Goal: Task Accomplishment & Management: Complete application form

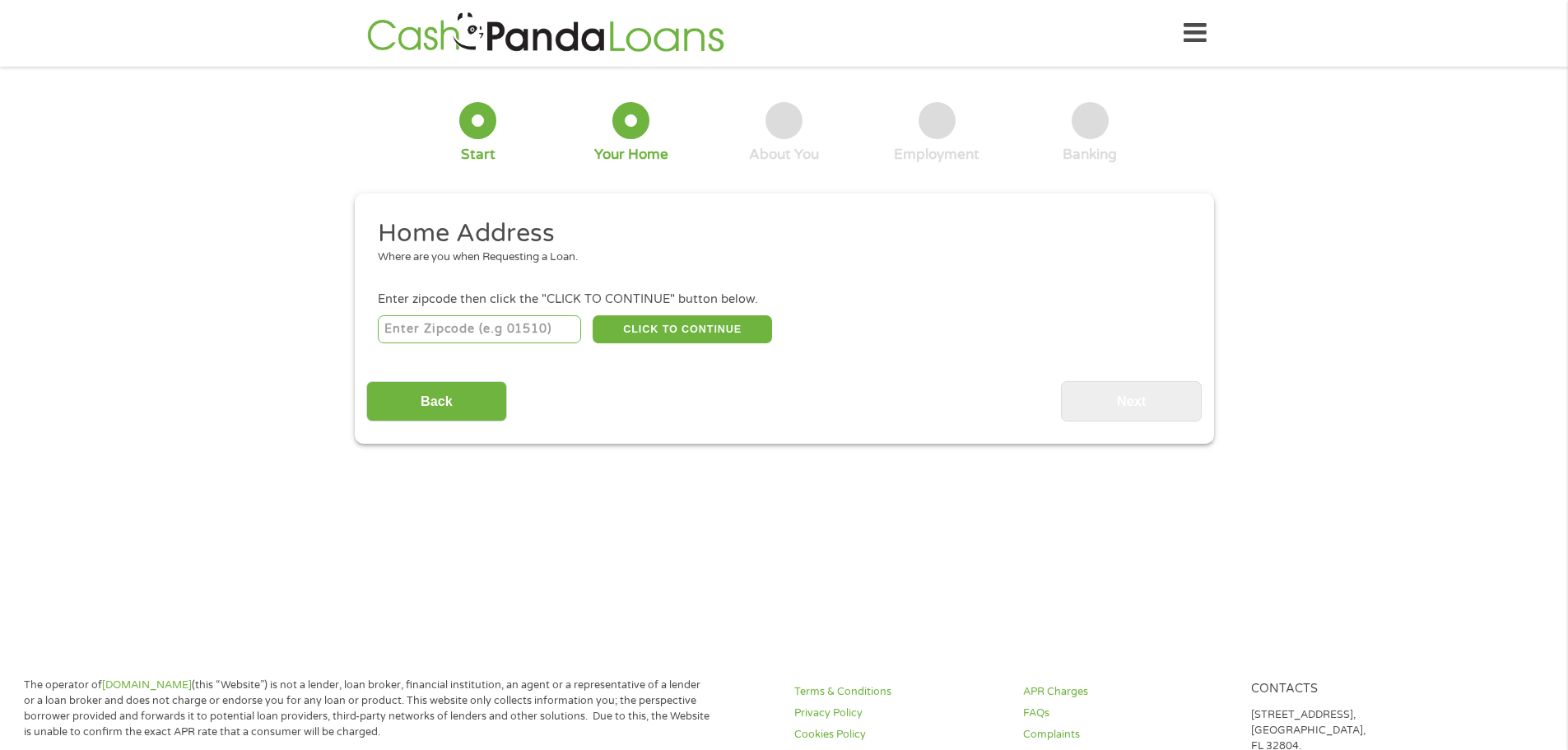
click at [476, 335] on input "number" at bounding box center [479, 330] width 203 height 28
type input "32643"
click at [661, 326] on button "CLICK TO CONTINUE" at bounding box center [682, 330] width 179 height 28
type input "32643"
type input "[GEOGRAPHIC_DATA]"
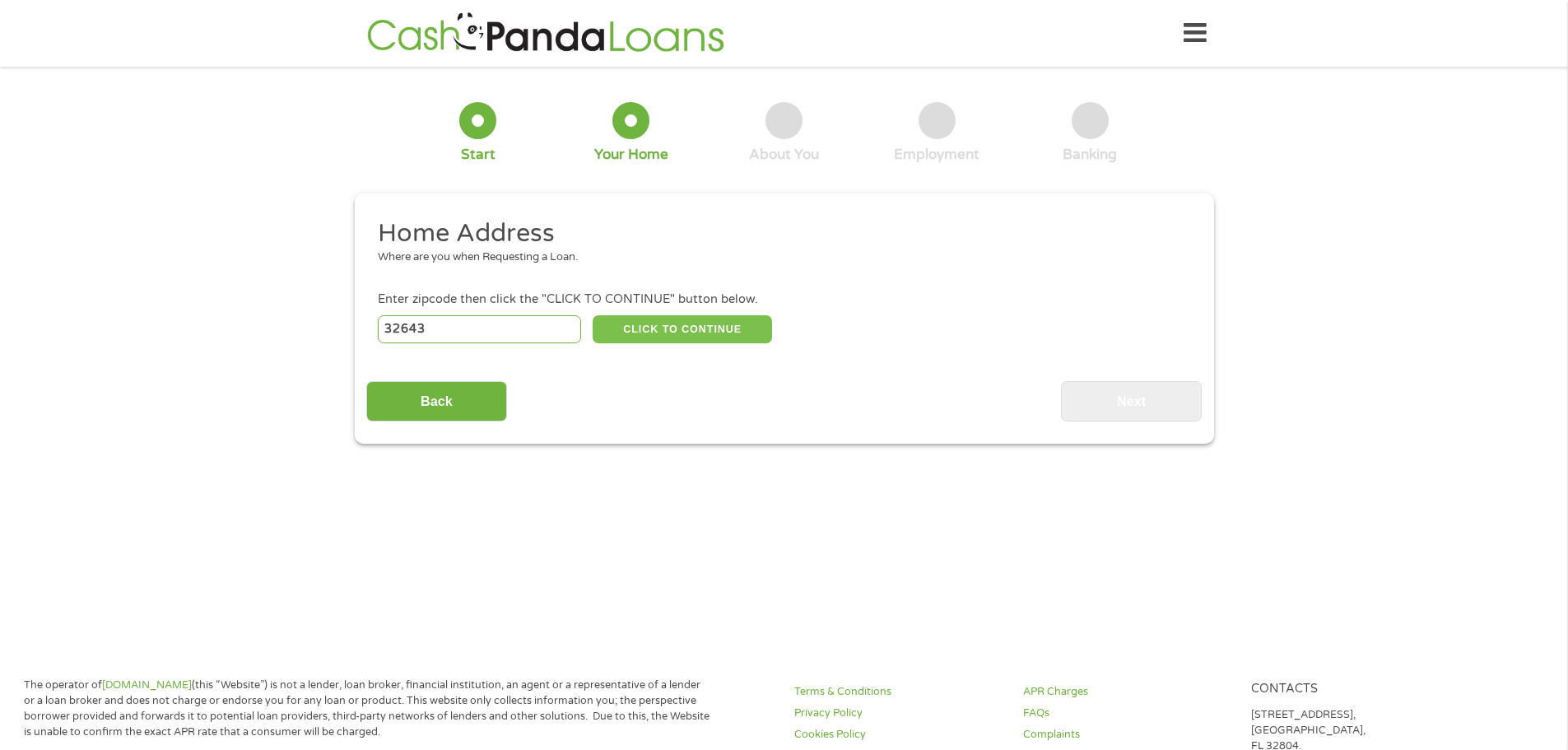
select select "[US_STATE]"
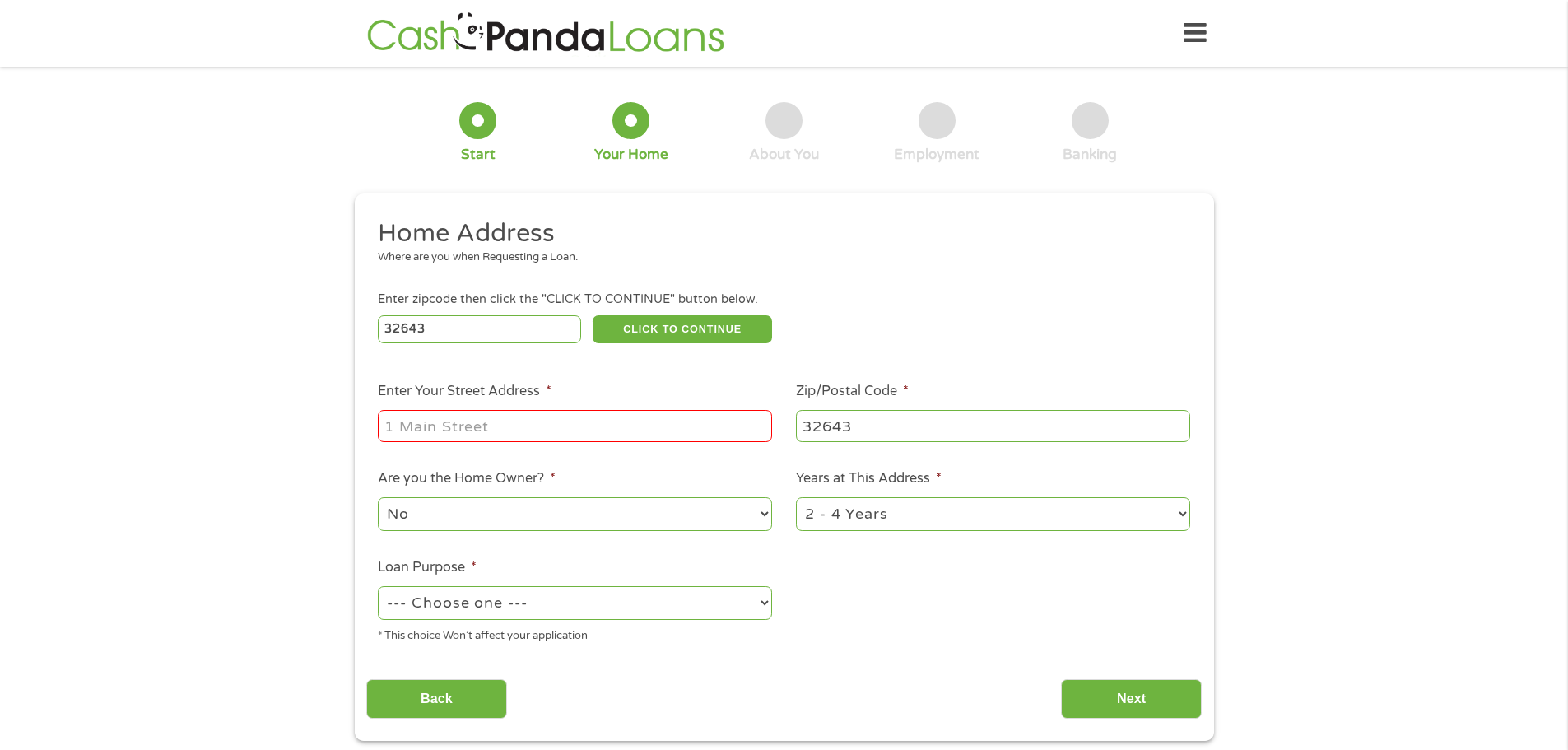
click at [509, 421] on input "Enter Your Street Address *" at bounding box center [574, 425] width 394 height 31
type input "[STREET_ADDRESS]"
click at [866, 680] on div "Back Next" at bounding box center [783, 692] width 835 height 52
click at [490, 524] on select "No Yes" at bounding box center [574, 514] width 394 height 34
select select "yes"
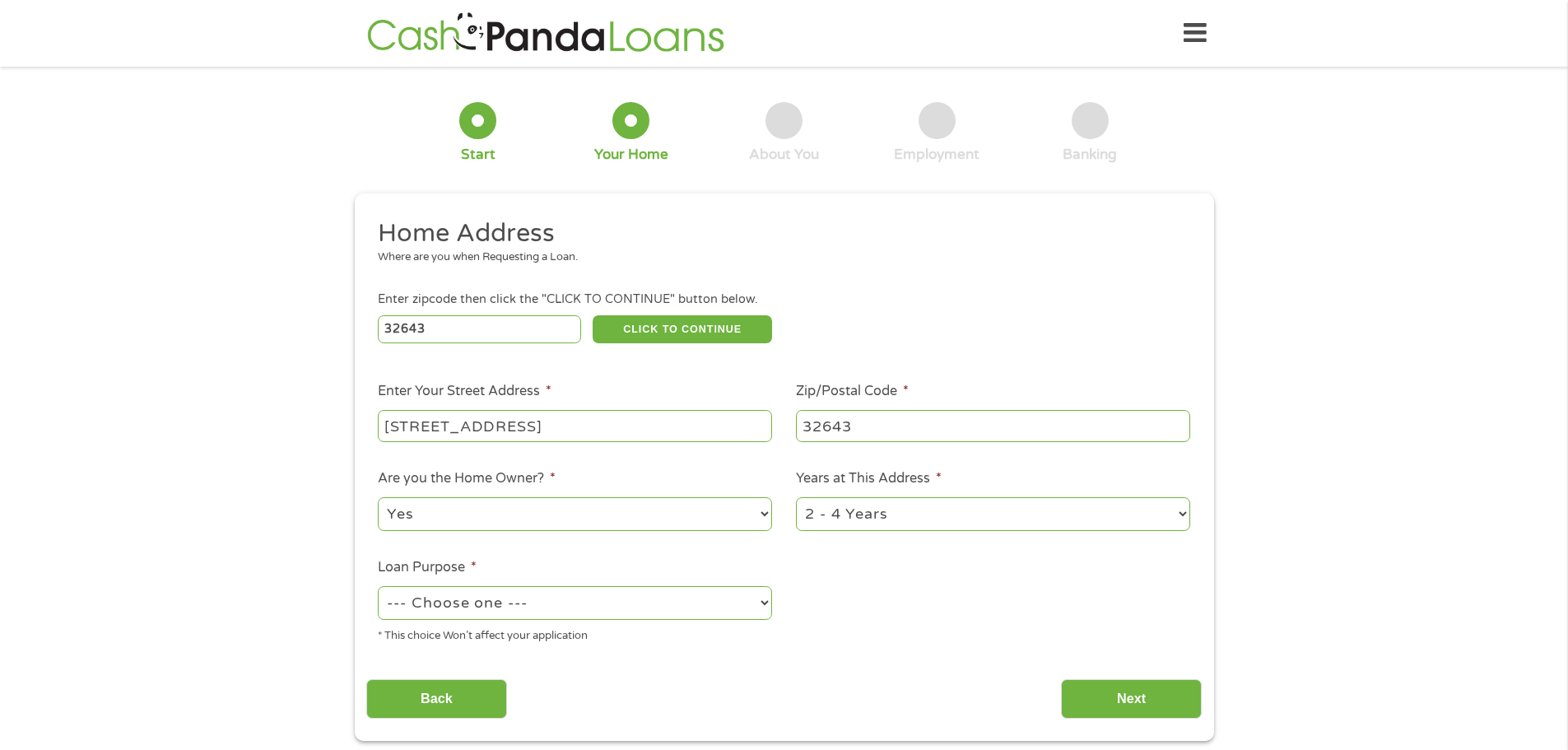
click at [378, 497] on select "No Yes" at bounding box center [574, 514] width 394 height 34
click at [529, 603] on select "--- Choose one --- Pay Bills Debt Consolidation Home Improvement Major Purchase…" at bounding box center [574, 602] width 394 height 34
select select "paybills"
click at [378, 586] on select "--- Choose one --- Pay Bills Debt Consolidation Home Improvement Major Purchase…" at bounding box center [574, 602] width 394 height 34
click at [1165, 700] on input "Next" at bounding box center [1131, 699] width 140 height 40
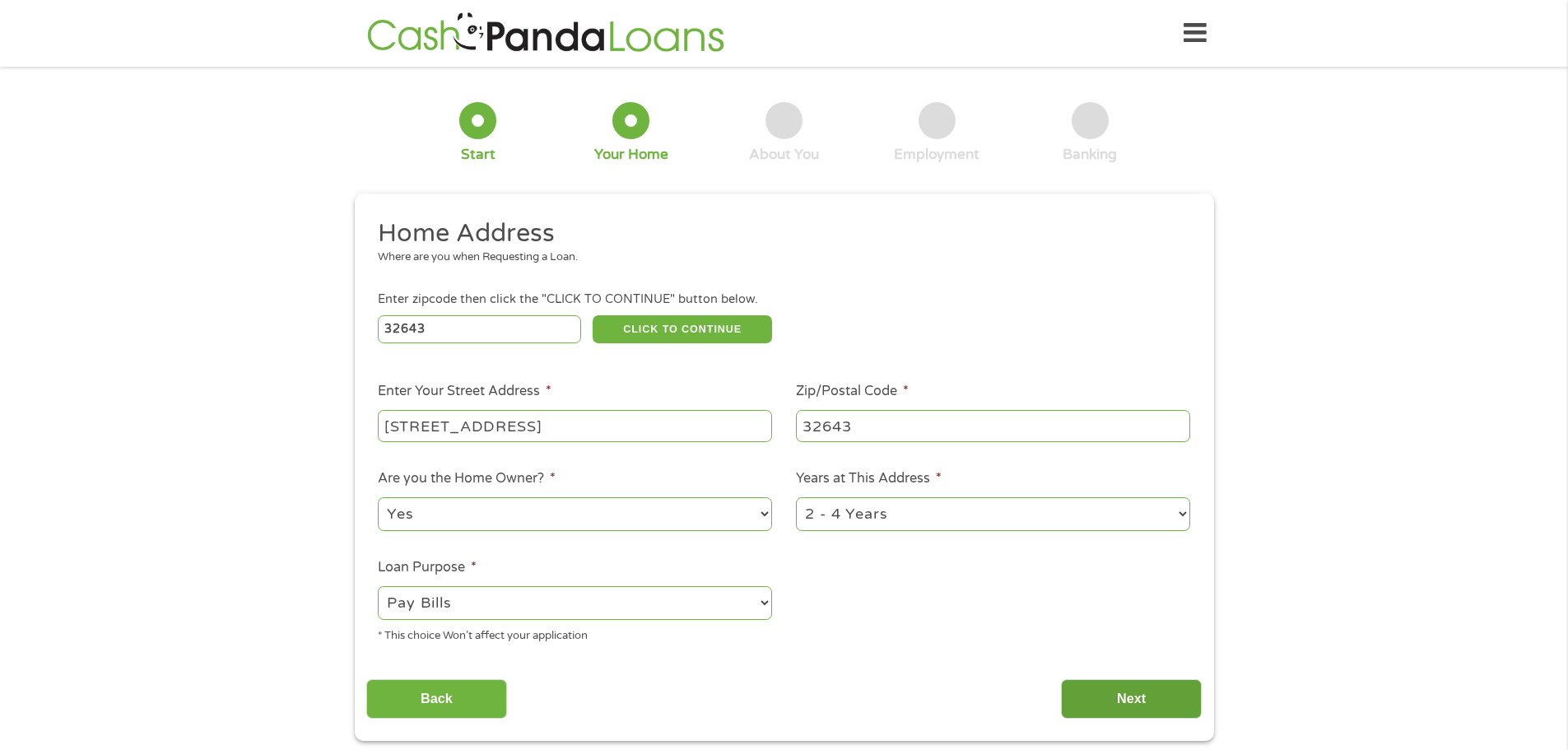
scroll to position [7, 7]
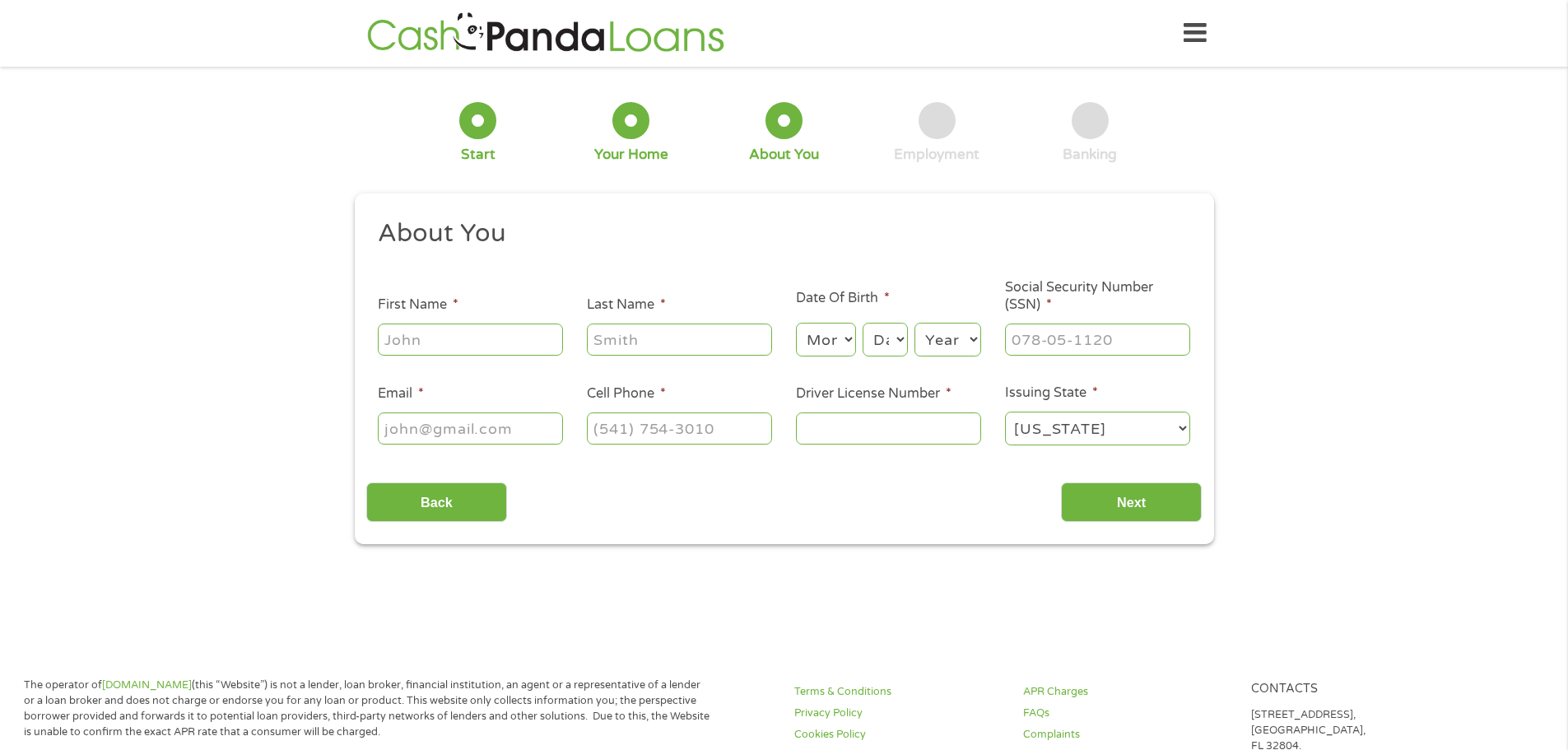
click at [438, 344] on input "First Name *" at bounding box center [470, 339] width 185 height 31
type input "[PERSON_NAME]"
type input "Block"
type input "[PERSON_NAME][EMAIL_ADDRESS][PERSON_NAME][DOMAIN_NAME]"
type input "[PHONE_NUMBER]"
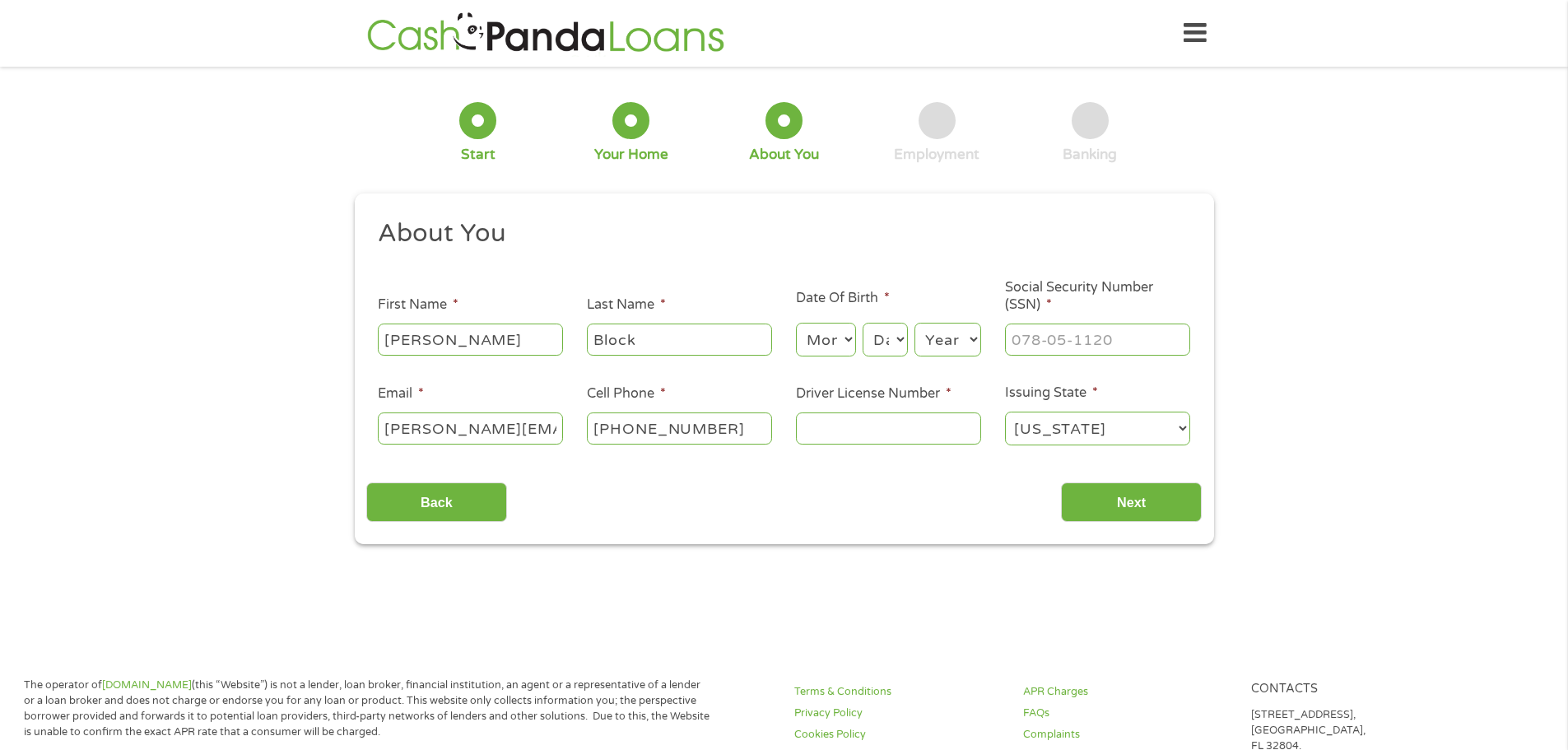
drag, startPoint x: 446, startPoint y: 341, endPoint x: 392, endPoint y: 342, distance: 54.0
click at [392, 342] on input "[PERSON_NAME]" at bounding box center [470, 339] width 185 height 31
type input "[PERSON_NAME]"
drag, startPoint x: 482, startPoint y: 427, endPoint x: 403, endPoint y: 427, distance: 79.0
click at [403, 427] on input "[PERSON_NAME][EMAIL_ADDRESS][PERSON_NAME][DOMAIN_NAME]" at bounding box center [470, 428] width 185 height 31
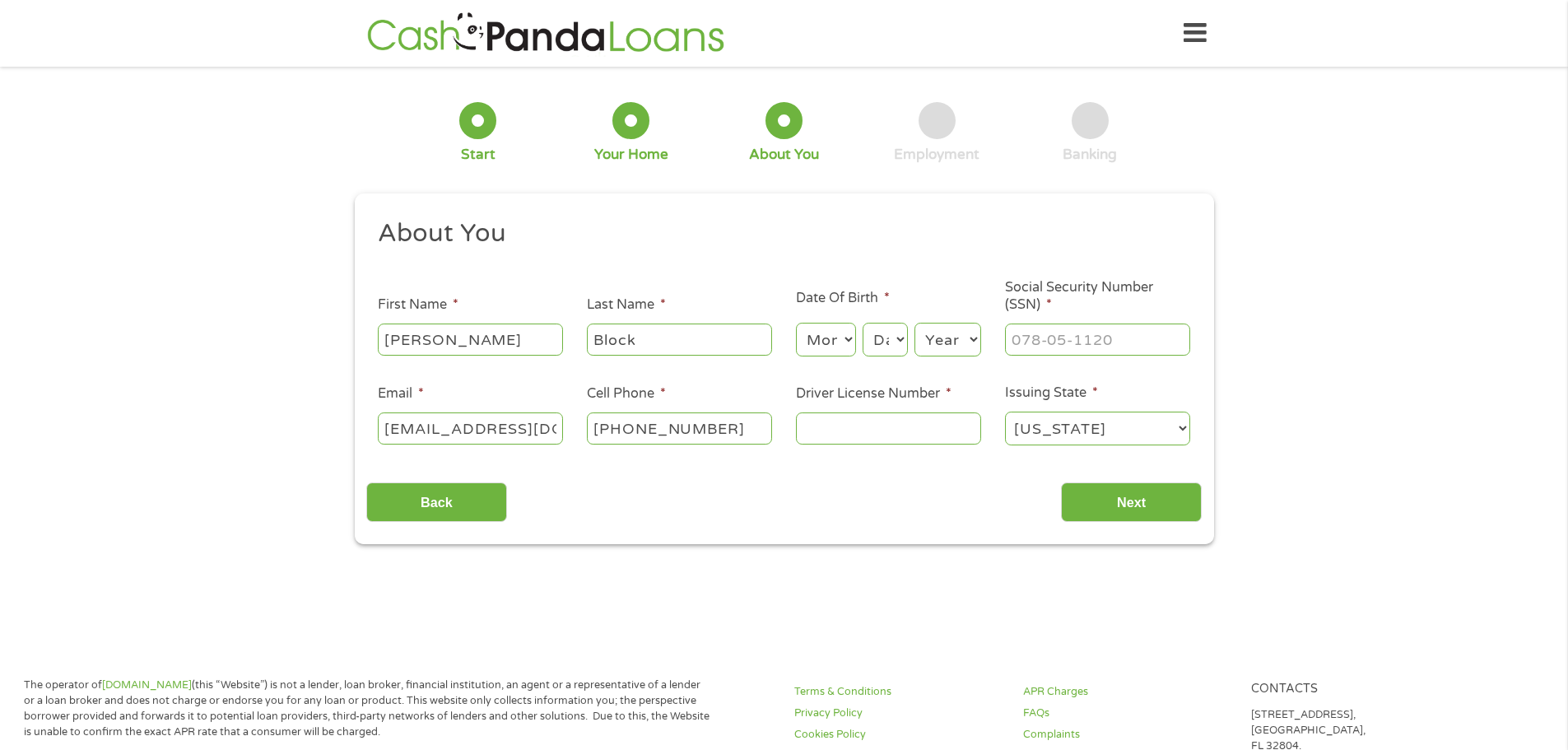
type input "[EMAIL_ADDRESS][DOMAIN_NAME]"
click at [877, 431] on input "Driver License Number *" at bounding box center [888, 428] width 185 height 31
type input "b420016774150"
click at [1130, 504] on input "Next" at bounding box center [1131, 502] width 140 height 40
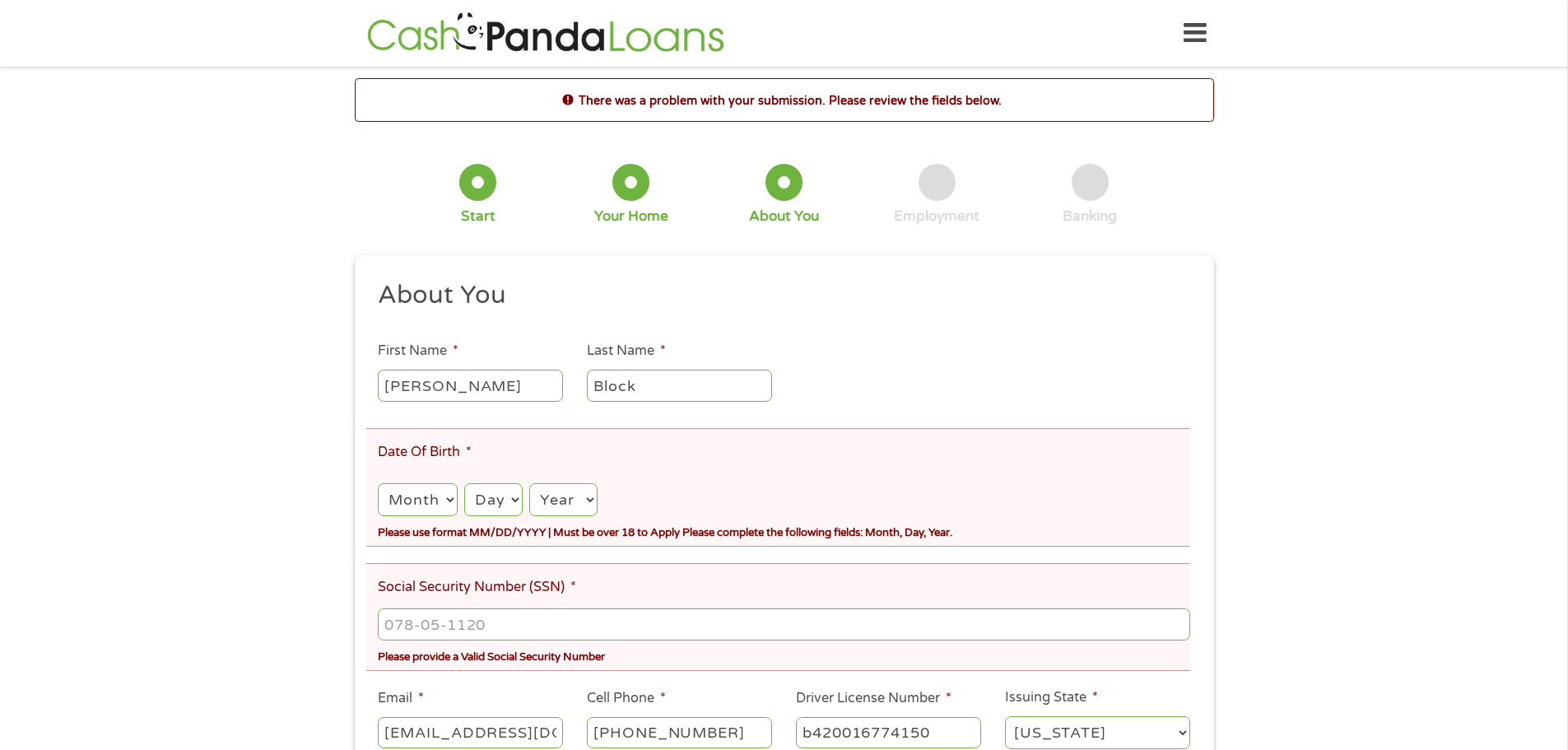
click at [421, 506] on select "Month 1 2 3 4 5 6 7 8 9 10 11 12" at bounding box center [417, 500] width 79 height 34
select select "11"
click at [378, 483] on select "Month 1 2 3 4 5 6 7 8 9 10 11 12" at bounding box center [417, 500] width 79 height 34
click at [486, 504] on select "Day 1 2 3 4 5 6 7 8 9 10 11 12 13 14 15 16 17 18 19 20 21 22 23 24 25 26 27 28 …" at bounding box center [493, 500] width 59 height 34
select select "15"
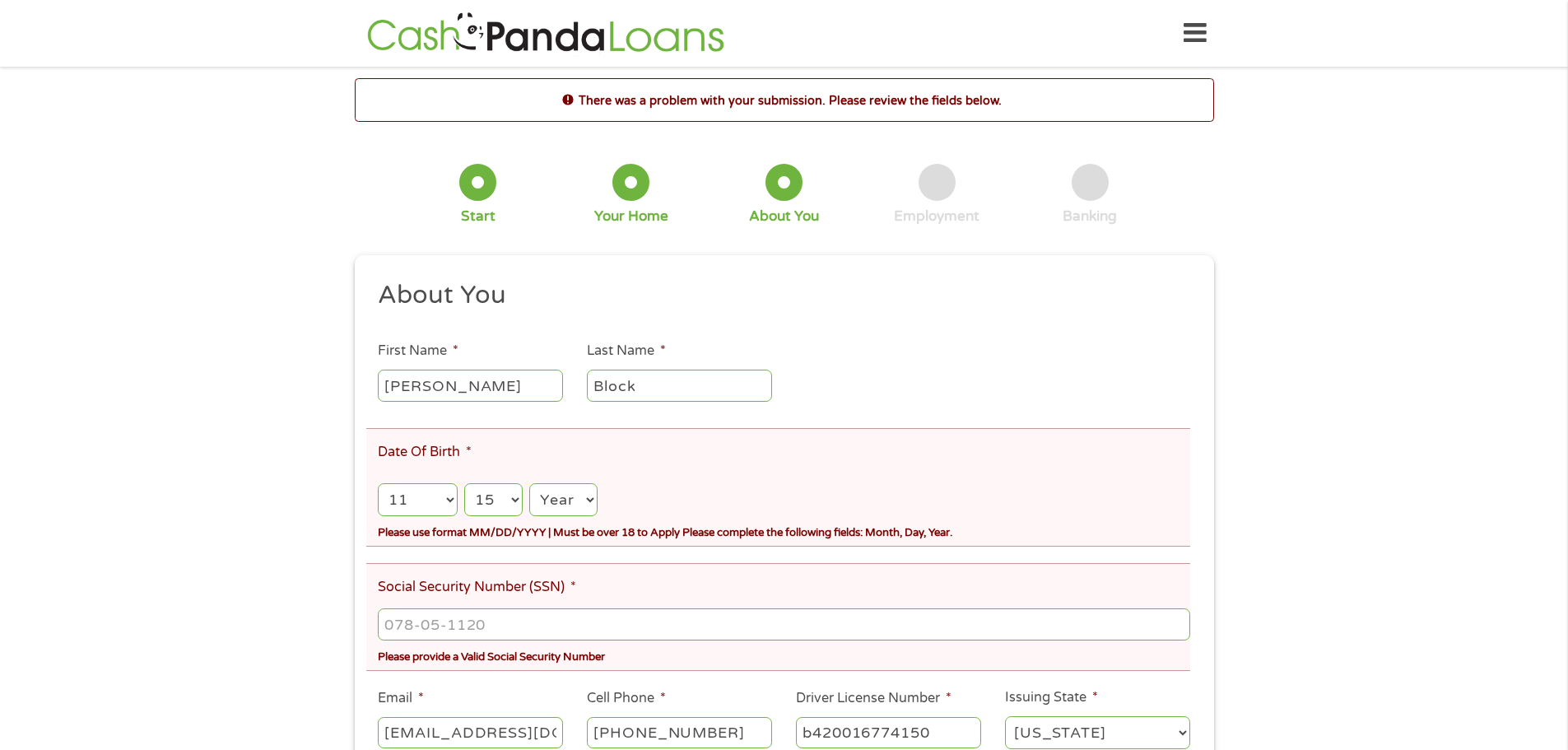
click at [464, 483] on select "Day 1 2 3 4 5 6 7 8 9 10 11 12 13 14 15 16 17 18 19 20 21 22 23 24 25 26 27 28 …" at bounding box center [493, 500] width 59 height 34
click at [583, 509] on select "Year [DATE] 2006 2005 2004 2003 2002 2001 2000 1999 1998 1997 1996 1995 1994 19…" at bounding box center [563, 500] width 68 height 34
select select "1977"
click at [530, 483] on select "Year [DATE] 2006 2005 2004 2003 2002 2001 2000 1999 1998 1997 1996 1995 1994 19…" at bounding box center [563, 500] width 68 height 34
click at [503, 630] on input "___-__-____" at bounding box center [783, 624] width 811 height 31
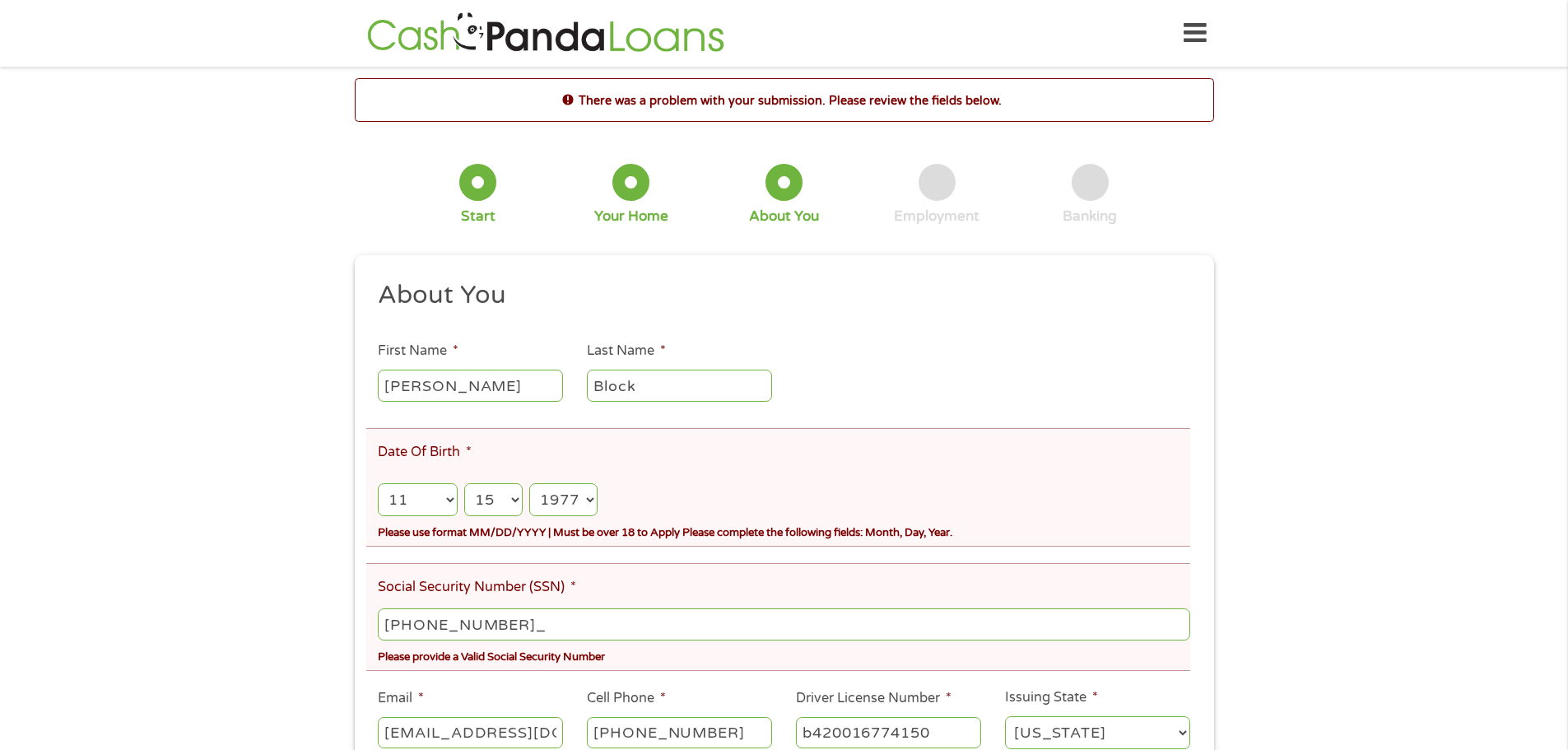
type input "364-84-7470"
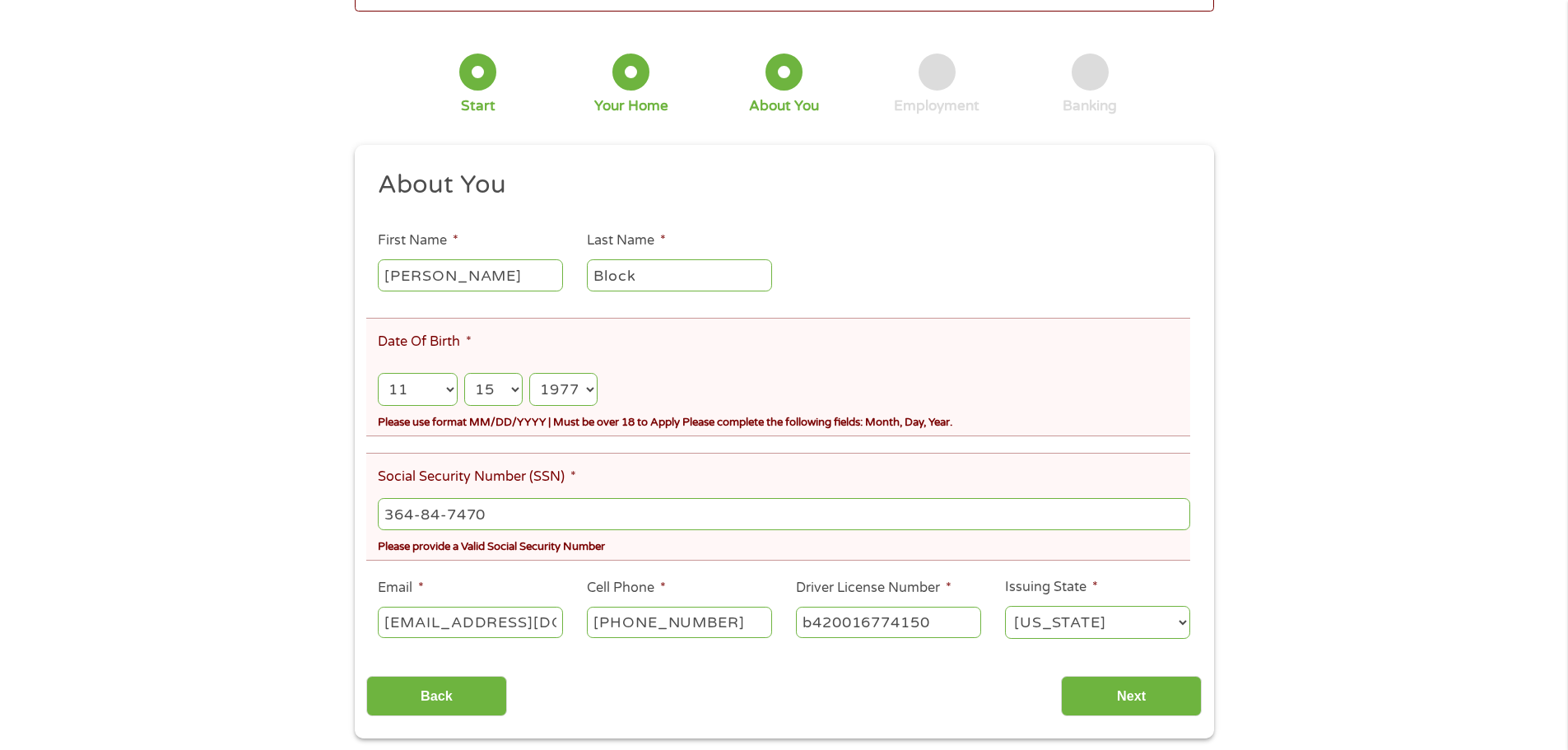
scroll to position [164, 0]
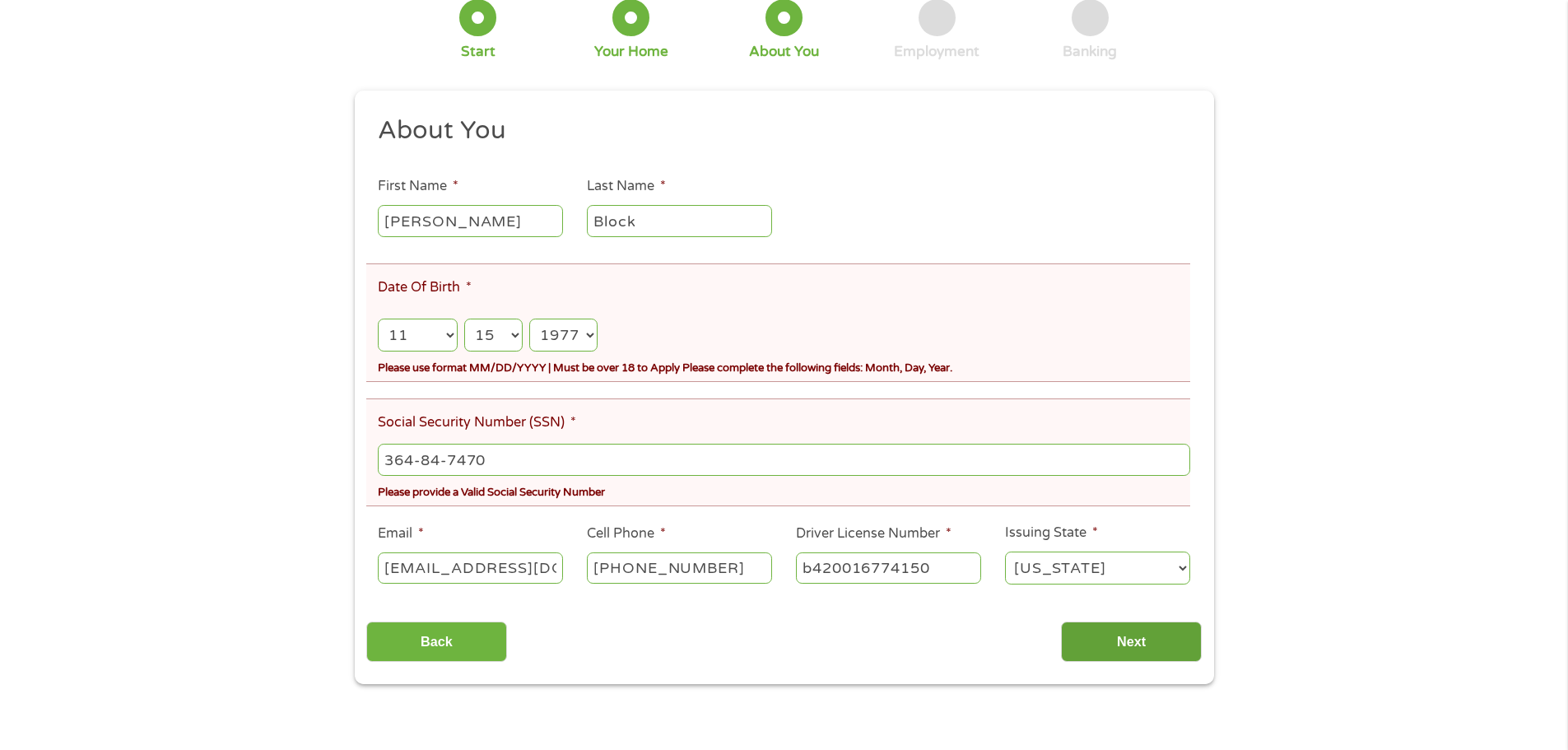
click at [1117, 635] on input "Next" at bounding box center [1131, 641] width 140 height 40
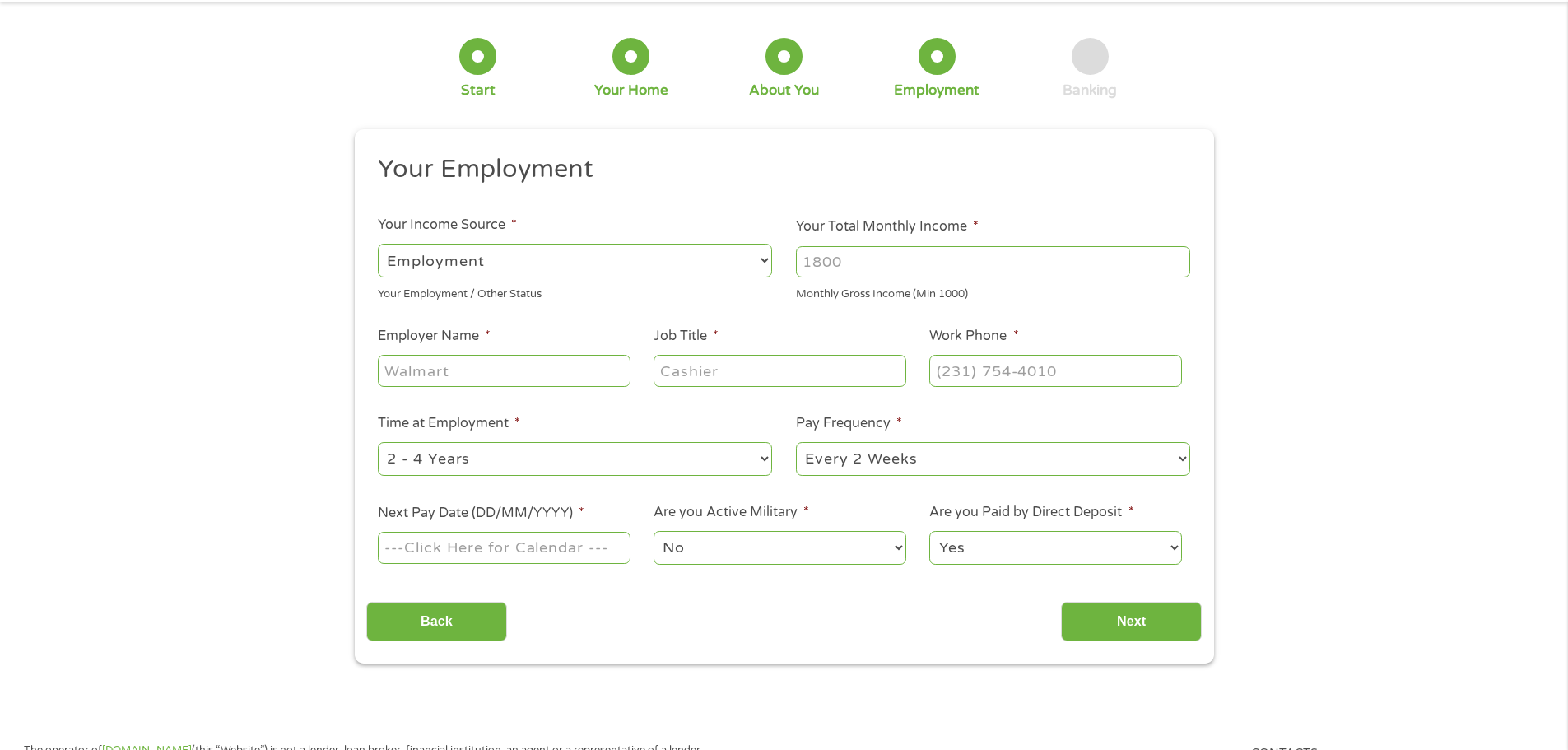
scroll to position [0, 0]
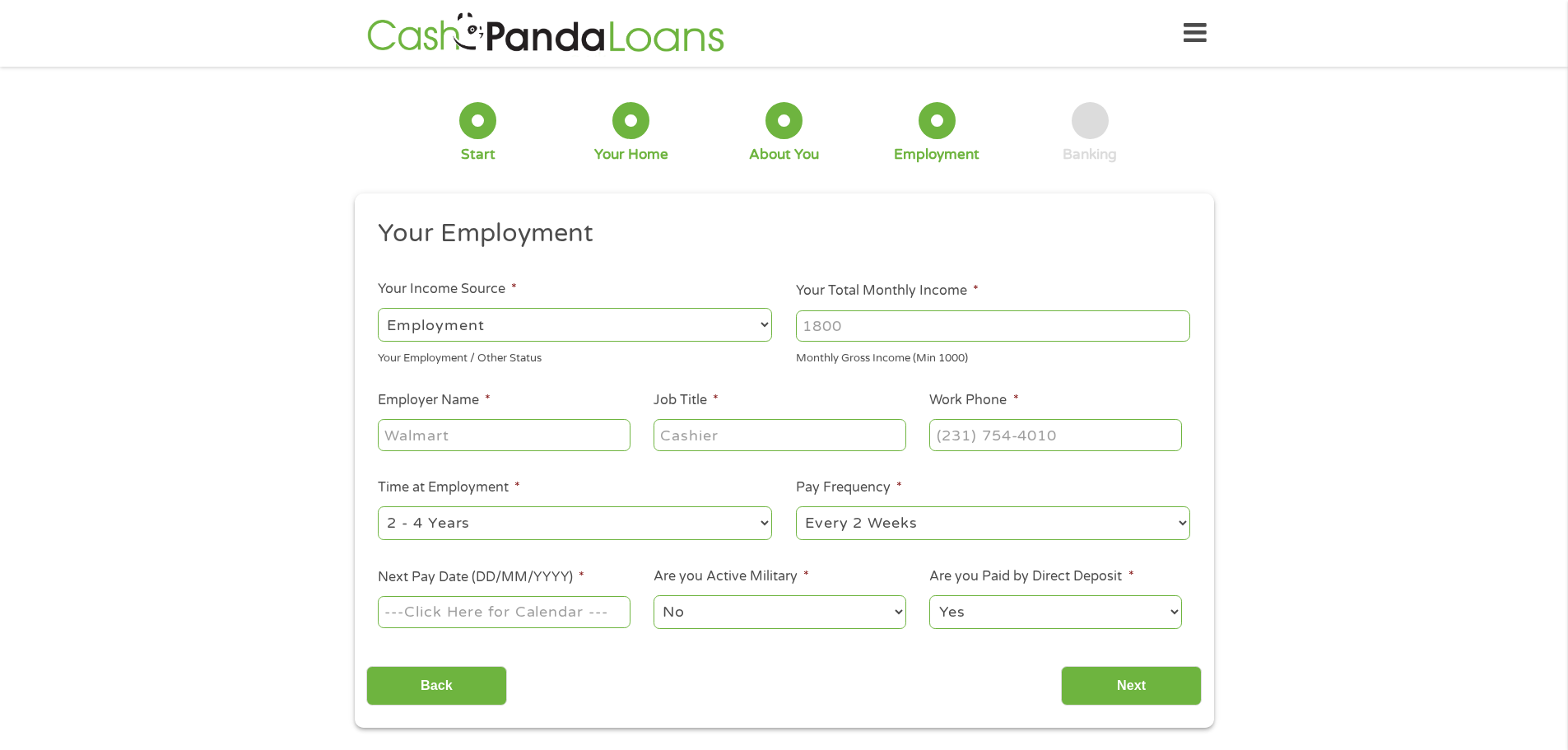
click at [537, 327] on select "--- Choose one --- Employment [DEMOGRAPHIC_DATA] Benefits" at bounding box center [574, 325] width 394 height 34
select select "benefits"
click at [378, 308] on select "--- Choose one --- Employment [DEMOGRAPHIC_DATA] Benefits" at bounding box center [574, 325] width 394 height 34
type input "Other"
type input "[PHONE_NUMBER]"
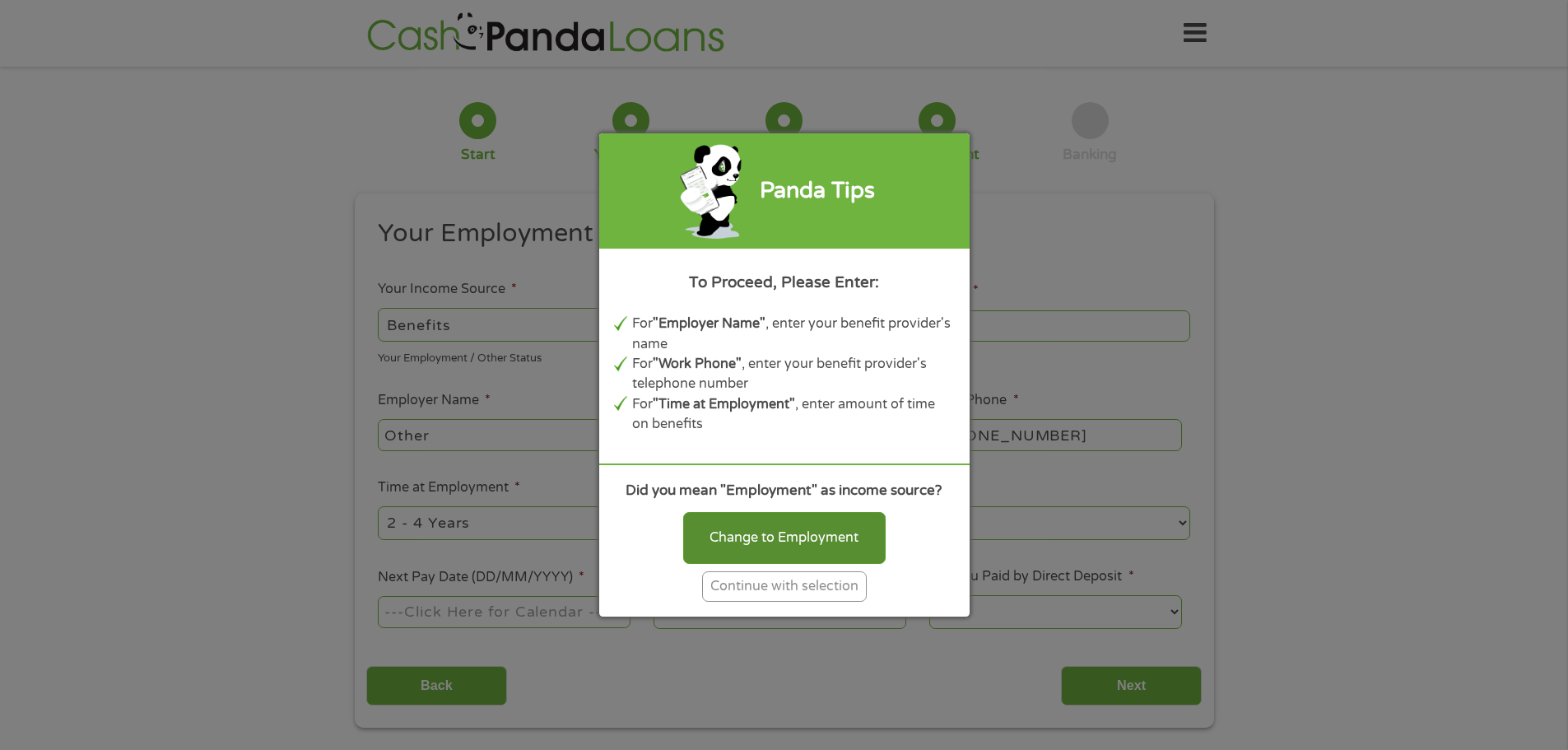
click at [796, 532] on div "Change to Employment" at bounding box center [784, 538] width 202 height 51
select select "fullTime"
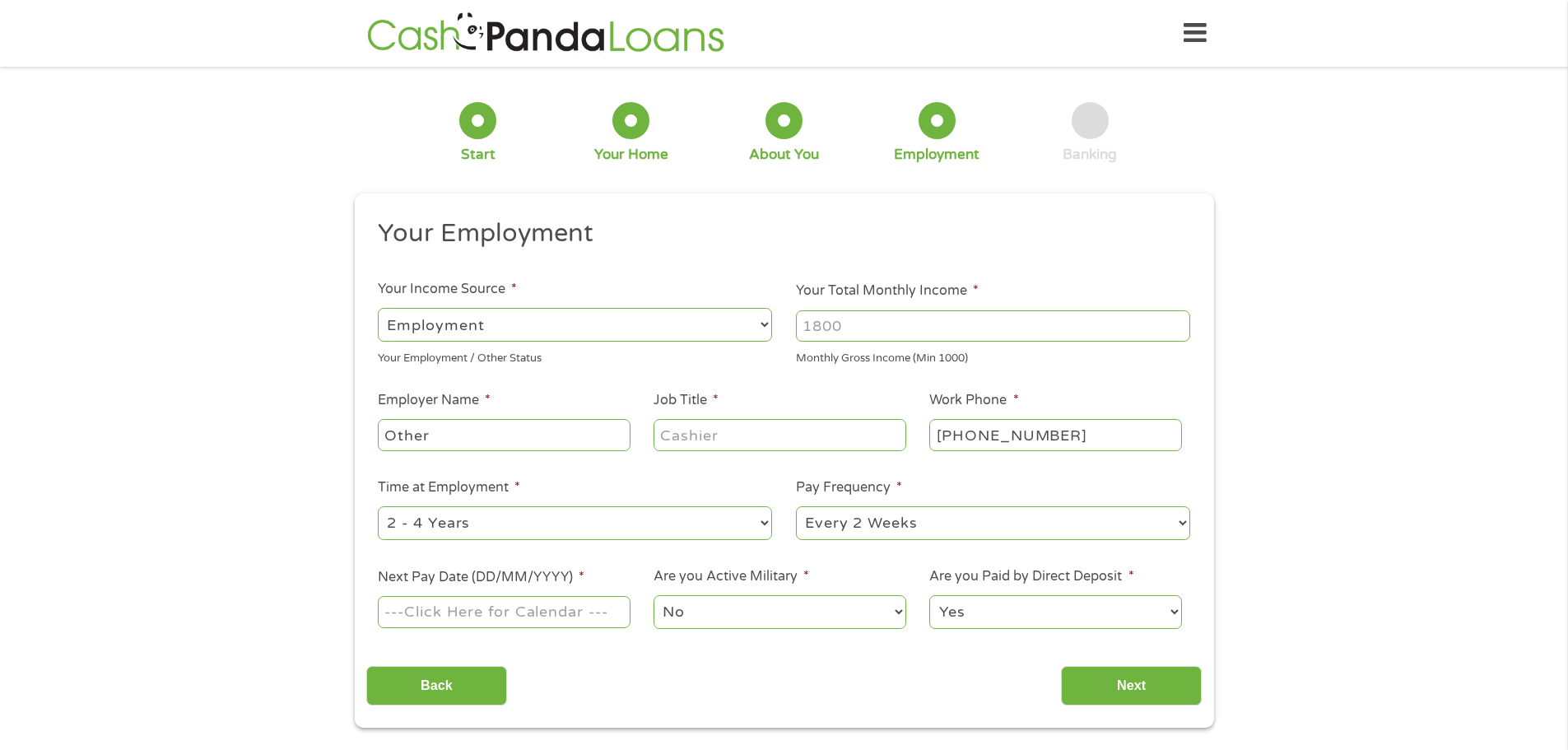
click at [874, 333] on input "Your Total Monthly Income *" at bounding box center [992, 326] width 394 height 31
type input "4500"
click at [830, 531] on select "--- Choose one --- Every 2 Weeks Every Week Monthly Semi-Monthly" at bounding box center [992, 523] width 394 height 34
select select "monthly"
click at [796, 506] on select "--- Choose one --- Every 2 Weeks Every Week Monthly Semi-Monthly" at bounding box center [992, 523] width 394 height 34
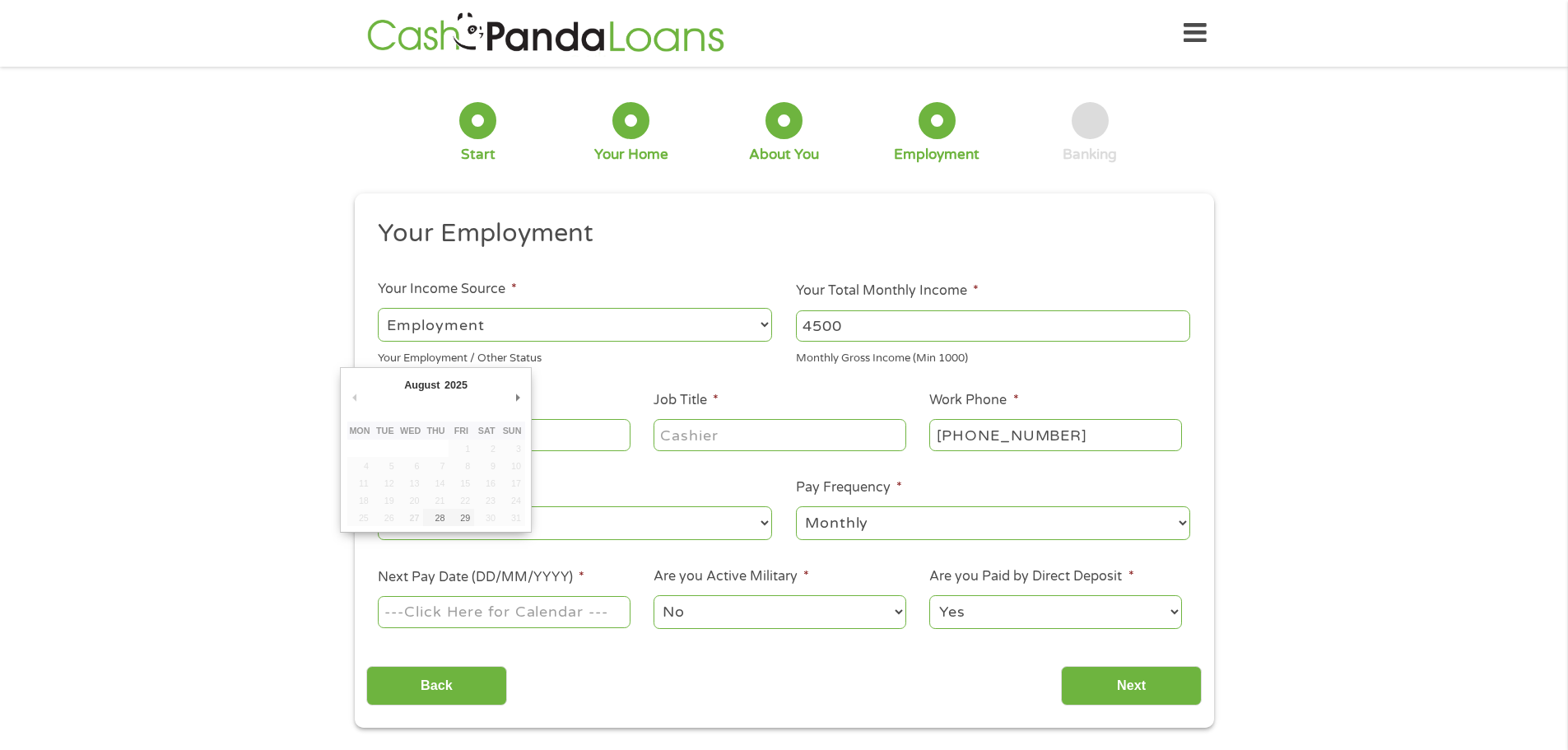
click at [567, 621] on input "Next Pay Date (DD/MM/YYYY) *" at bounding box center [503, 611] width 252 height 31
type input "[DATE]"
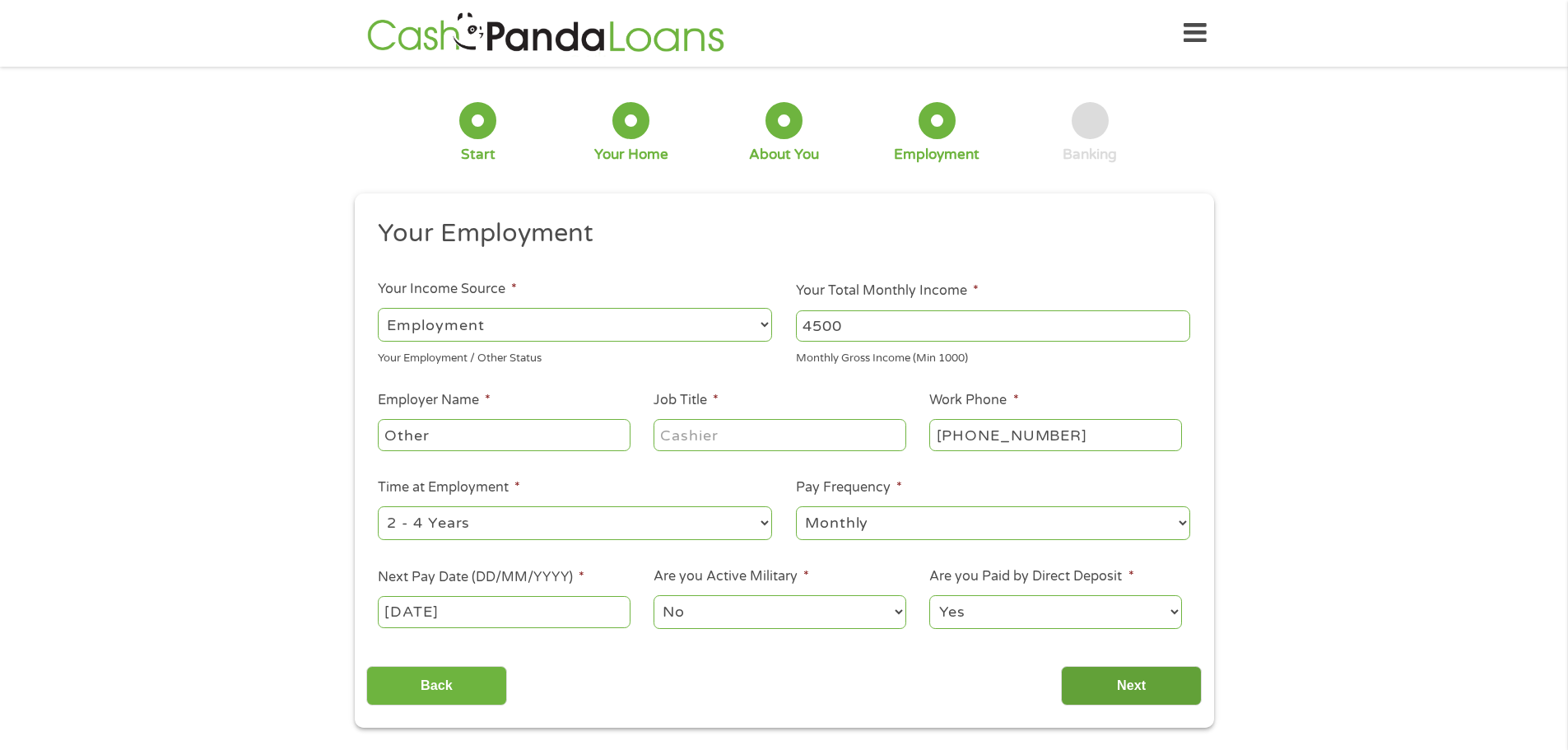
click at [1150, 681] on input "Next" at bounding box center [1131, 686] width 140 height 40
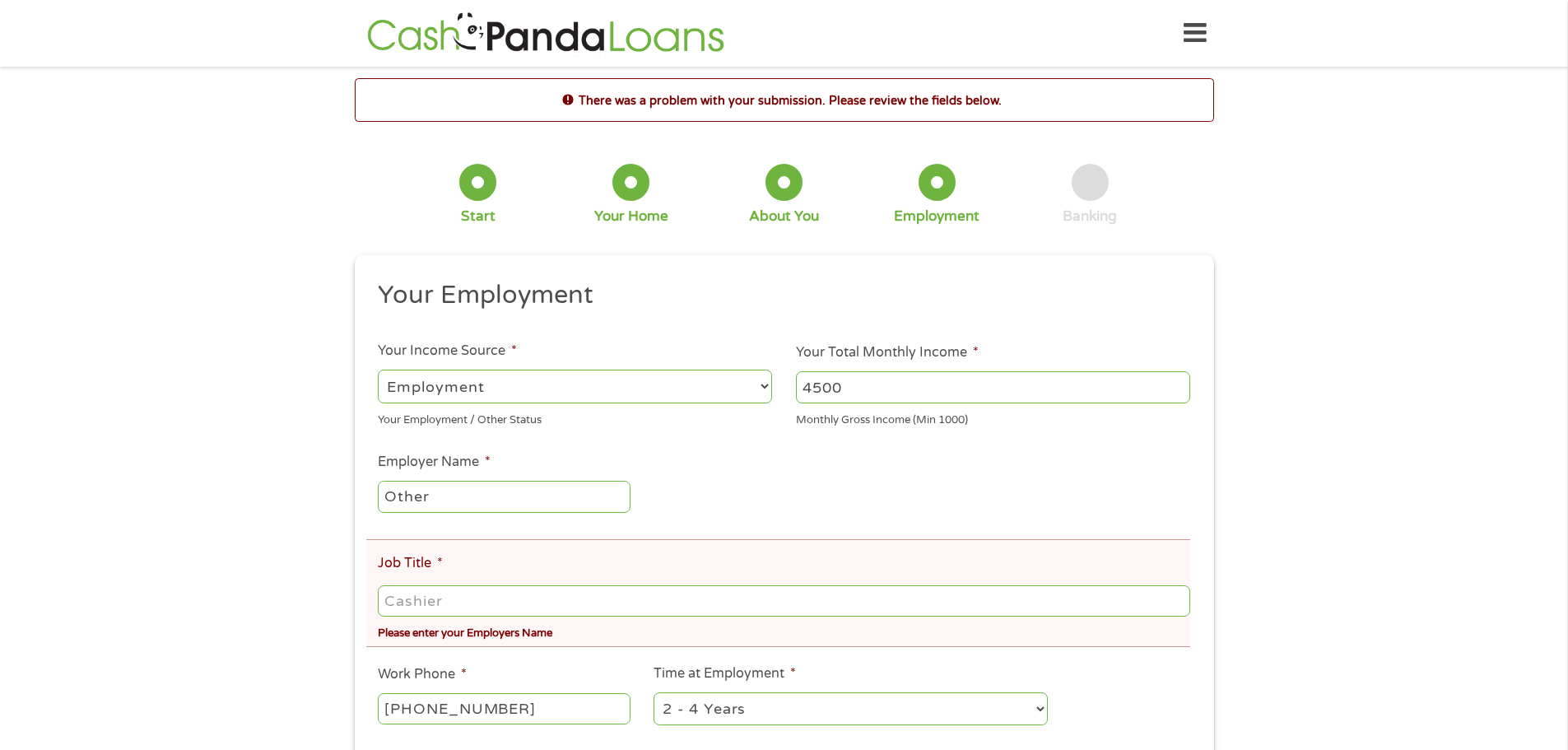
scroll to position [7, 7]
click at [454, 610] on input "Job Title *" at bounding box center [783, 600] width 811 height 31
type input "disability"
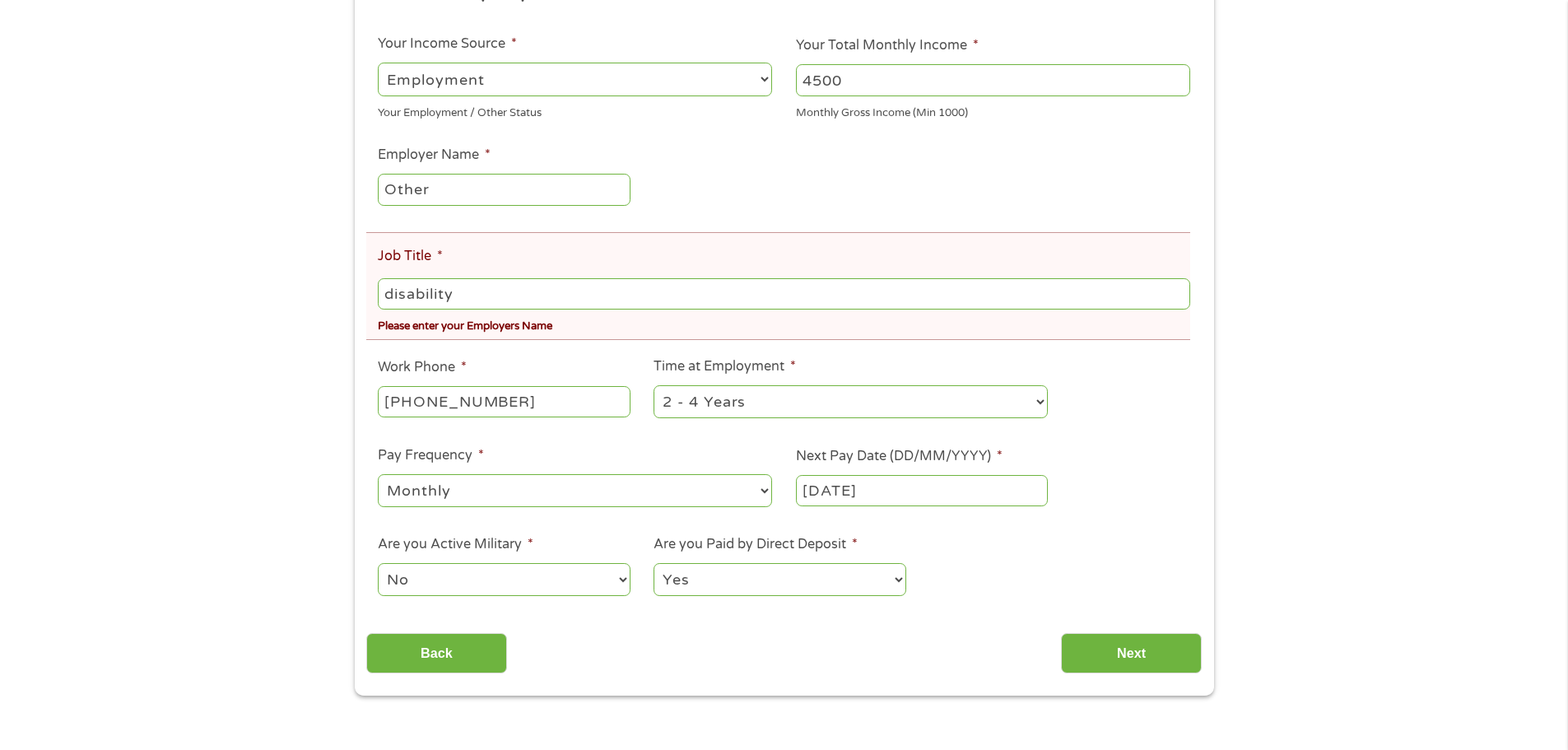
scroll to position [330, 0]
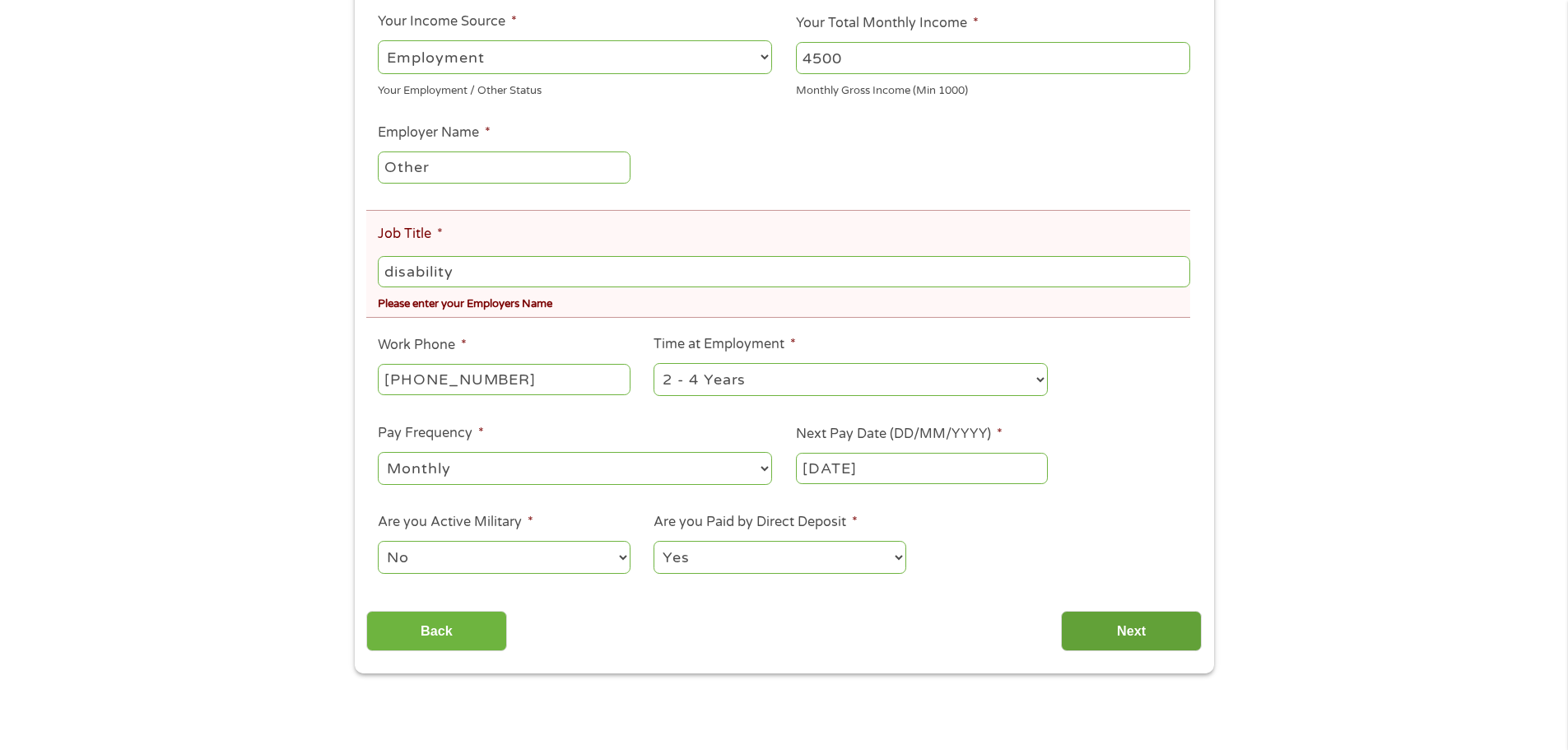
click at [1099, 622] on input "Next" at bounding box center [1131, 630] width 140 height 40
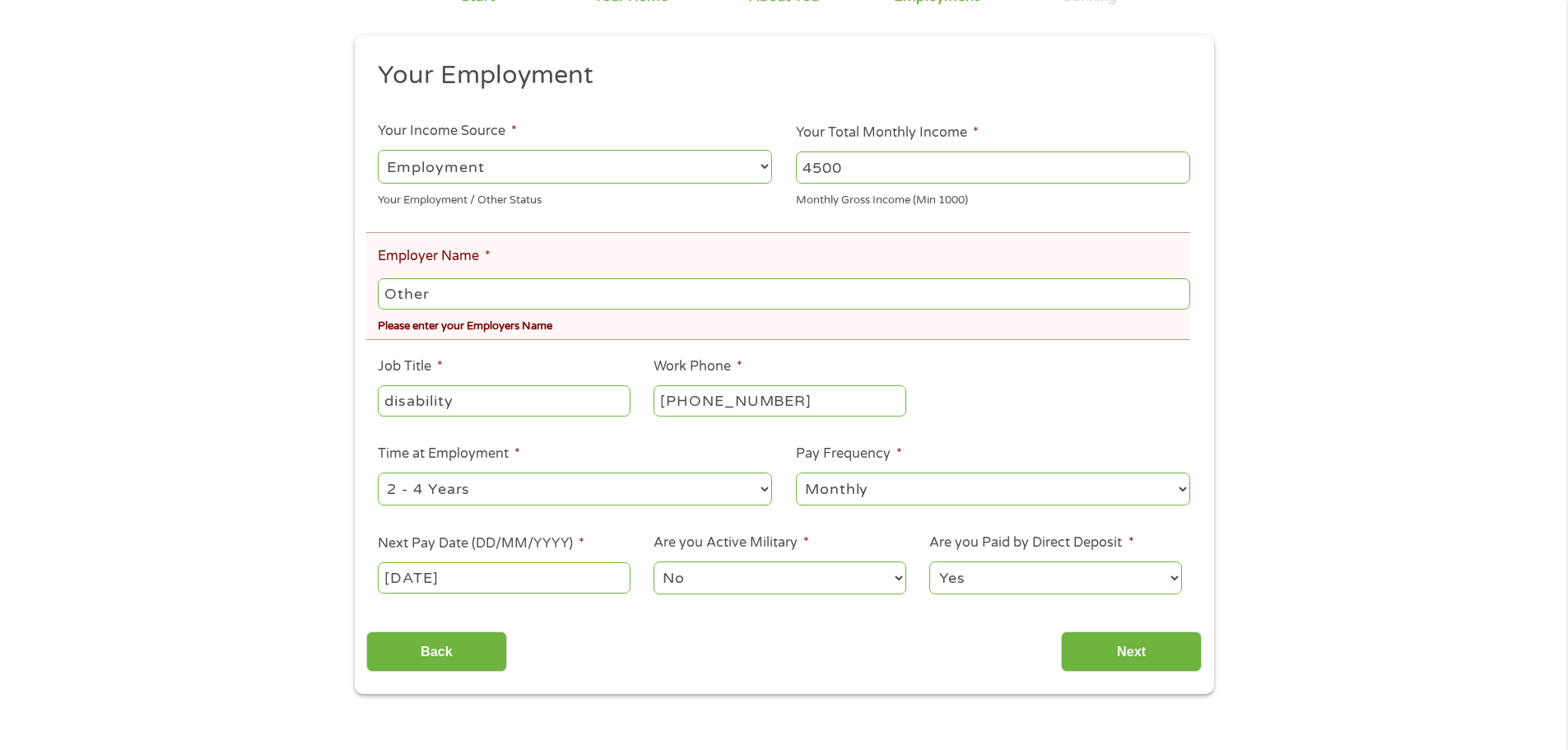
scroll to position [0, 0]
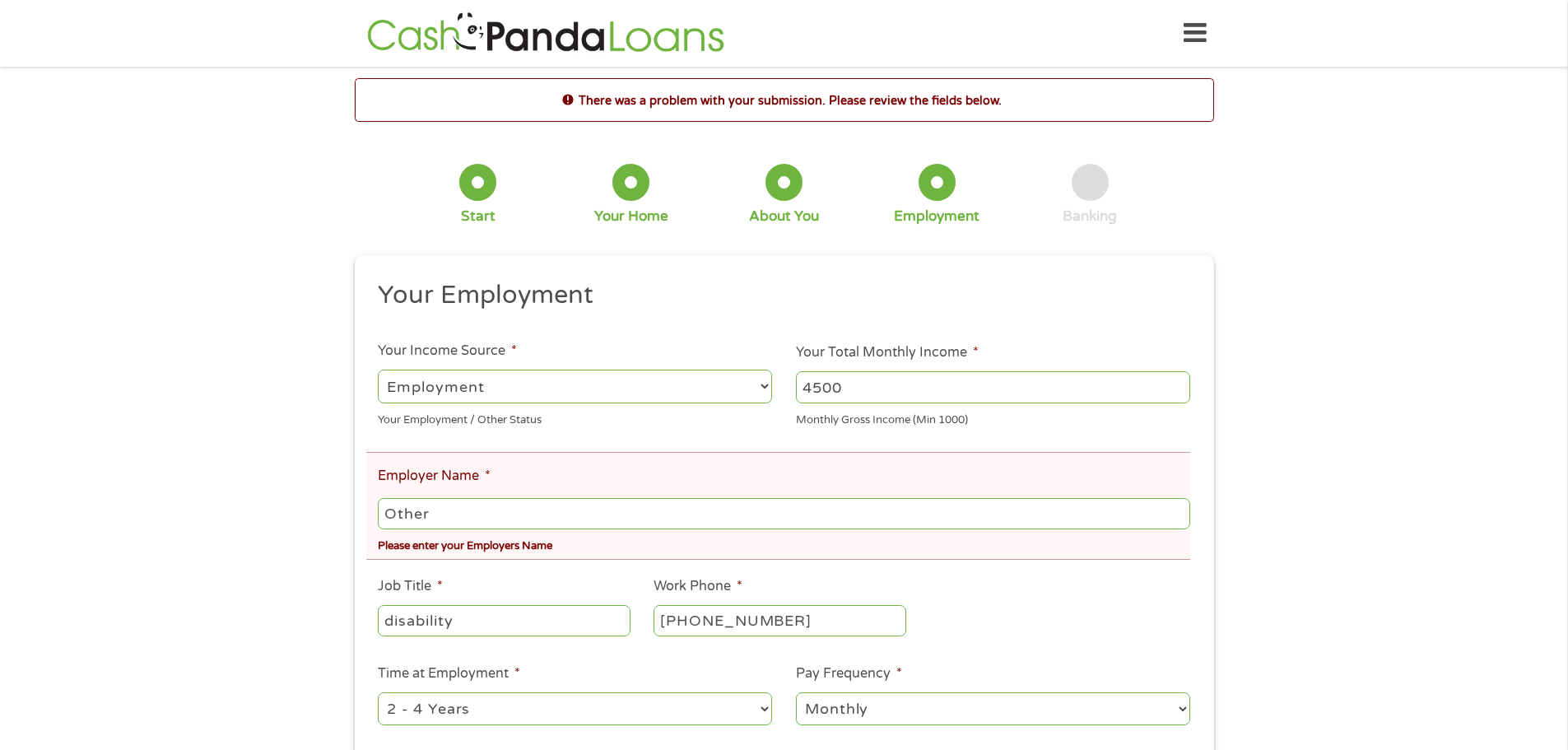
drag, startPoint x: 463, startPoint y: 511, endPoint x: 373, endPoint y: 505, distance: 90.2
click at [373, 505] on li "Employer Name * Other Please enter your Employers Name" at bounding box center [777, 506] width 824 height 108
click at [387, 508] on input "enefits" at bounding box center [783, 514] width 811 height 31
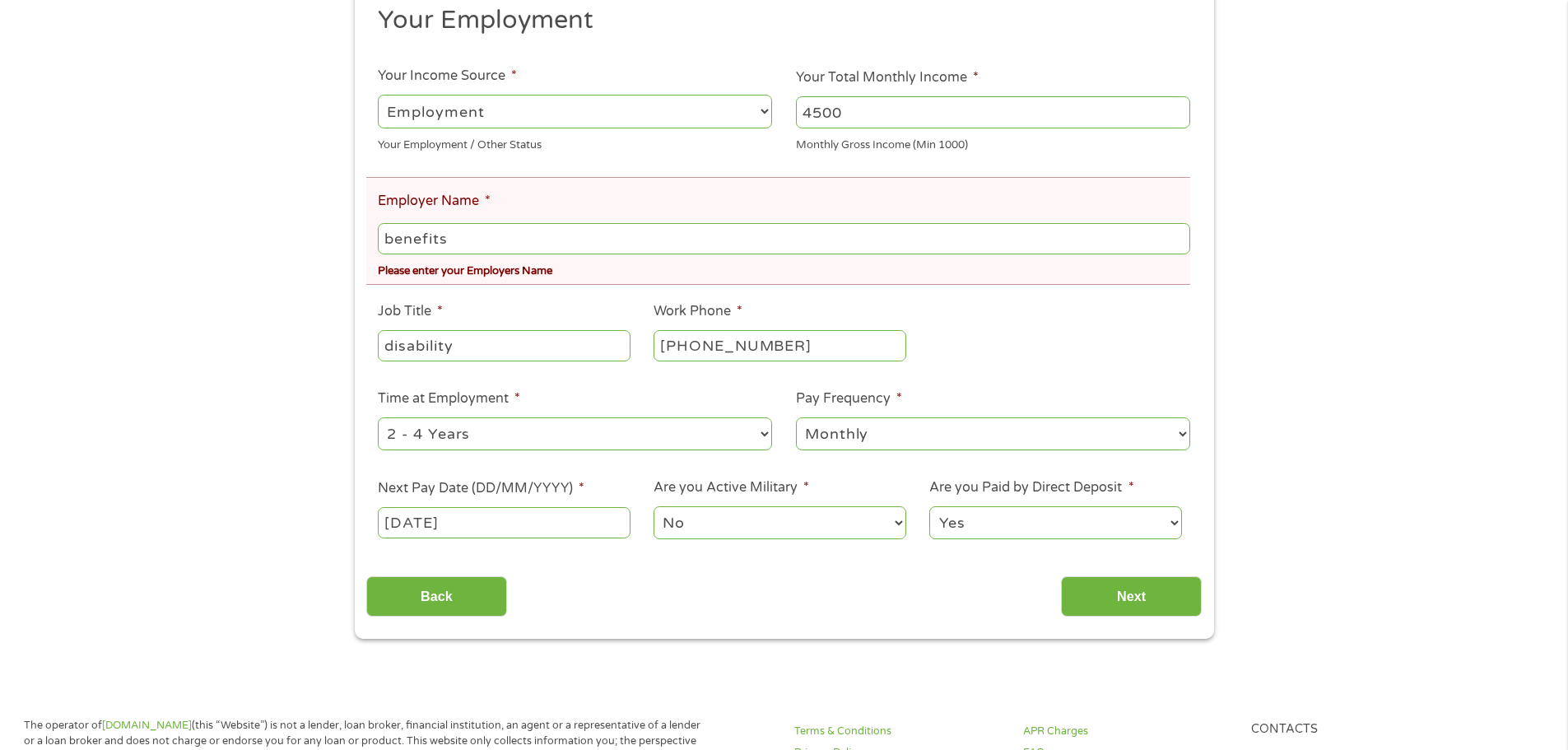
scroll to position [330, 0]
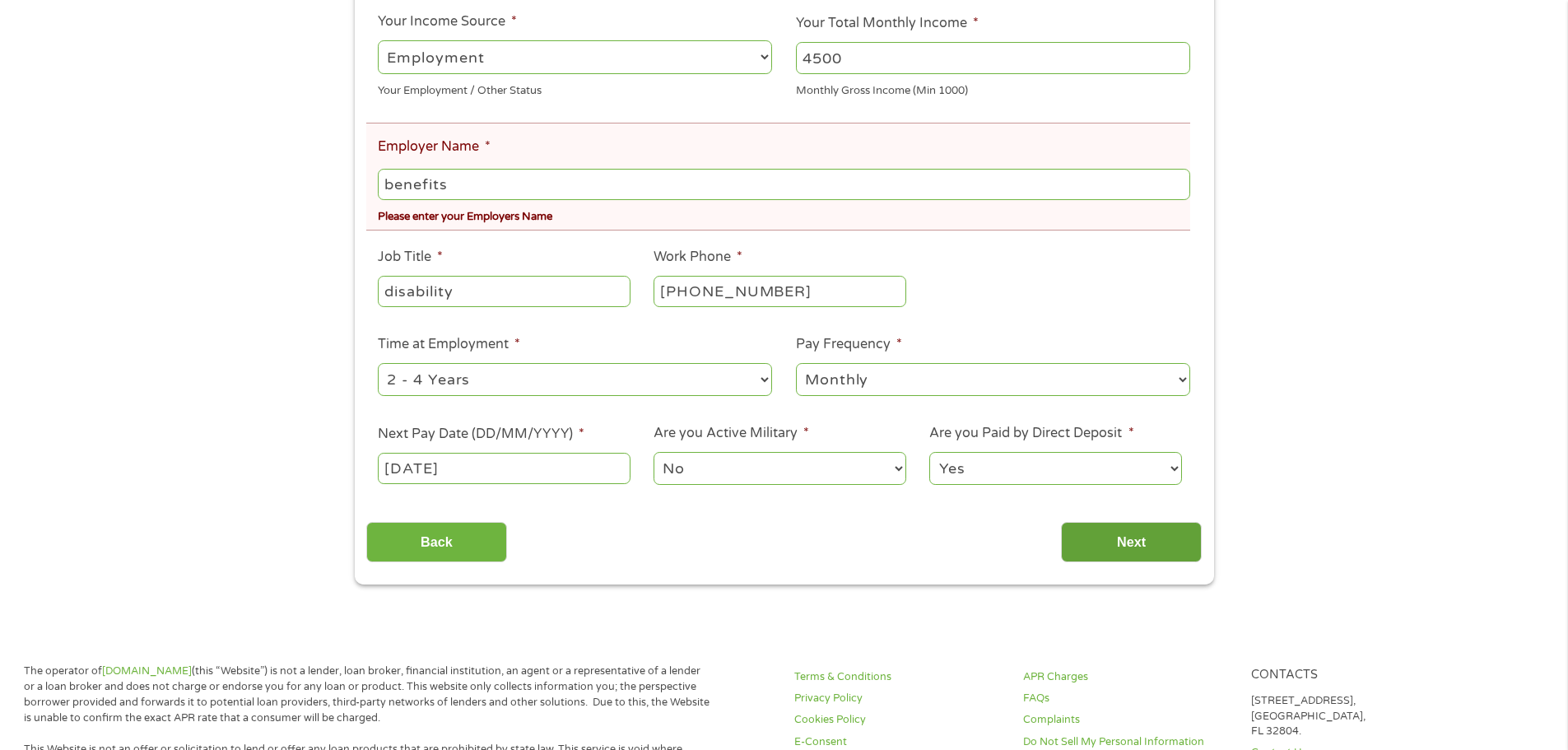
type input "benefits"
click at [1132, 548] on input "Next" at bounding box center [1131, 542] width 140 height 40
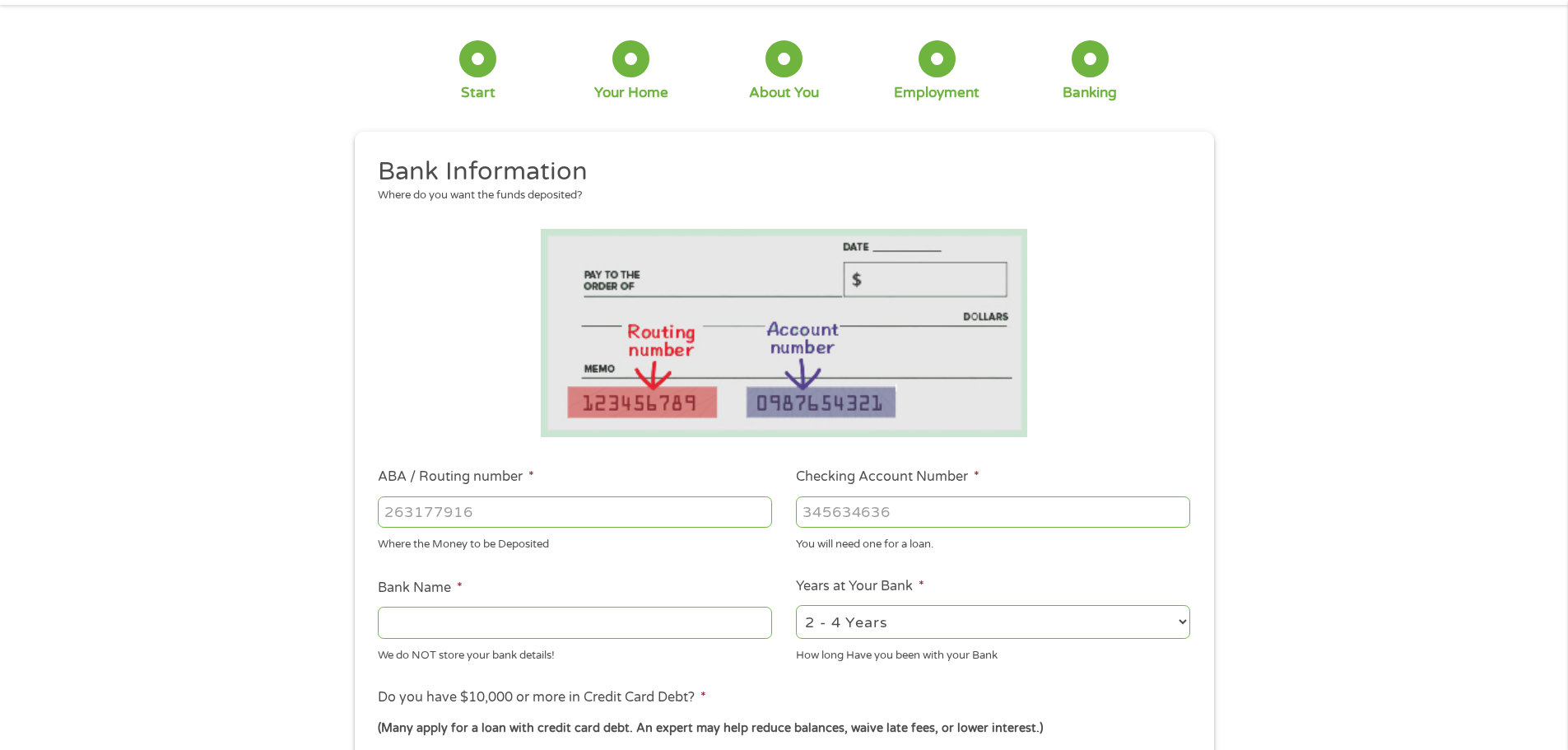
scroll to position [0, 0]
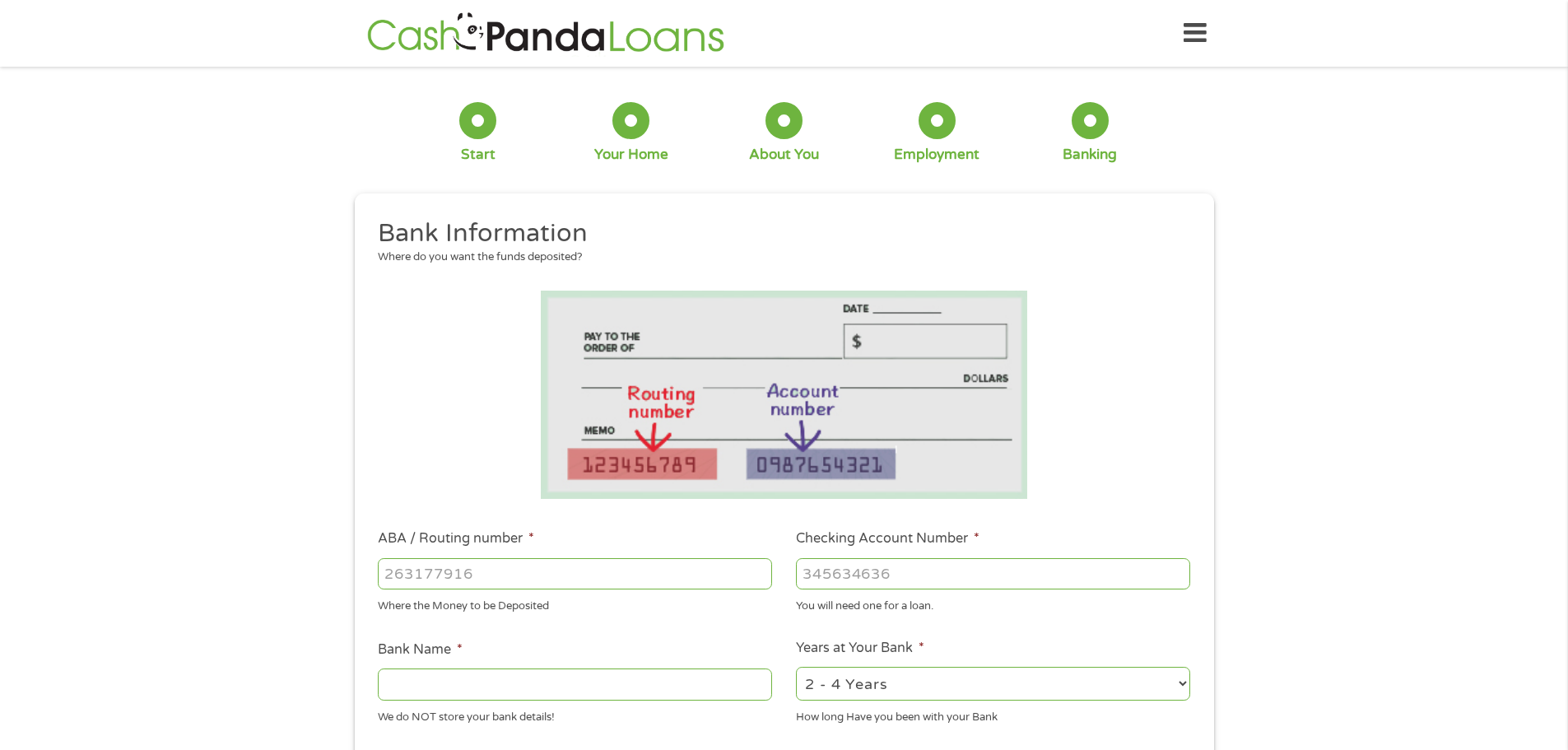
click at [492, 577] on input "ABA / Routing number *" at bounding box center [574, 573] width 394 height 31
type input "263178452"
type input "SUNSTATE FEDERAL CREDIT UNION"
type input "263178452"
click at [827, 579] on input "Checking Account Number *" at bounding box center [992, 573] width 394 height 31
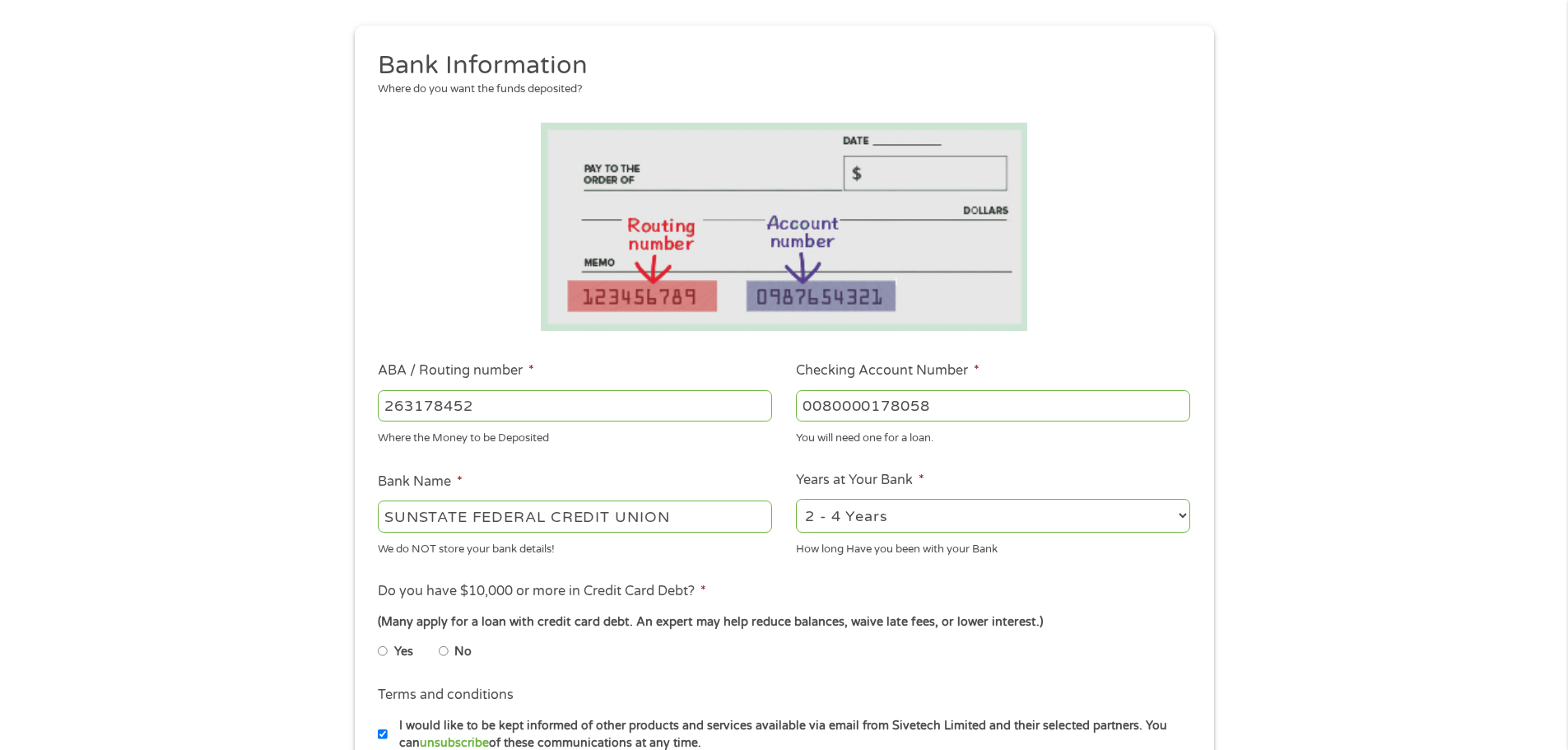
scroll to position [247, 0]
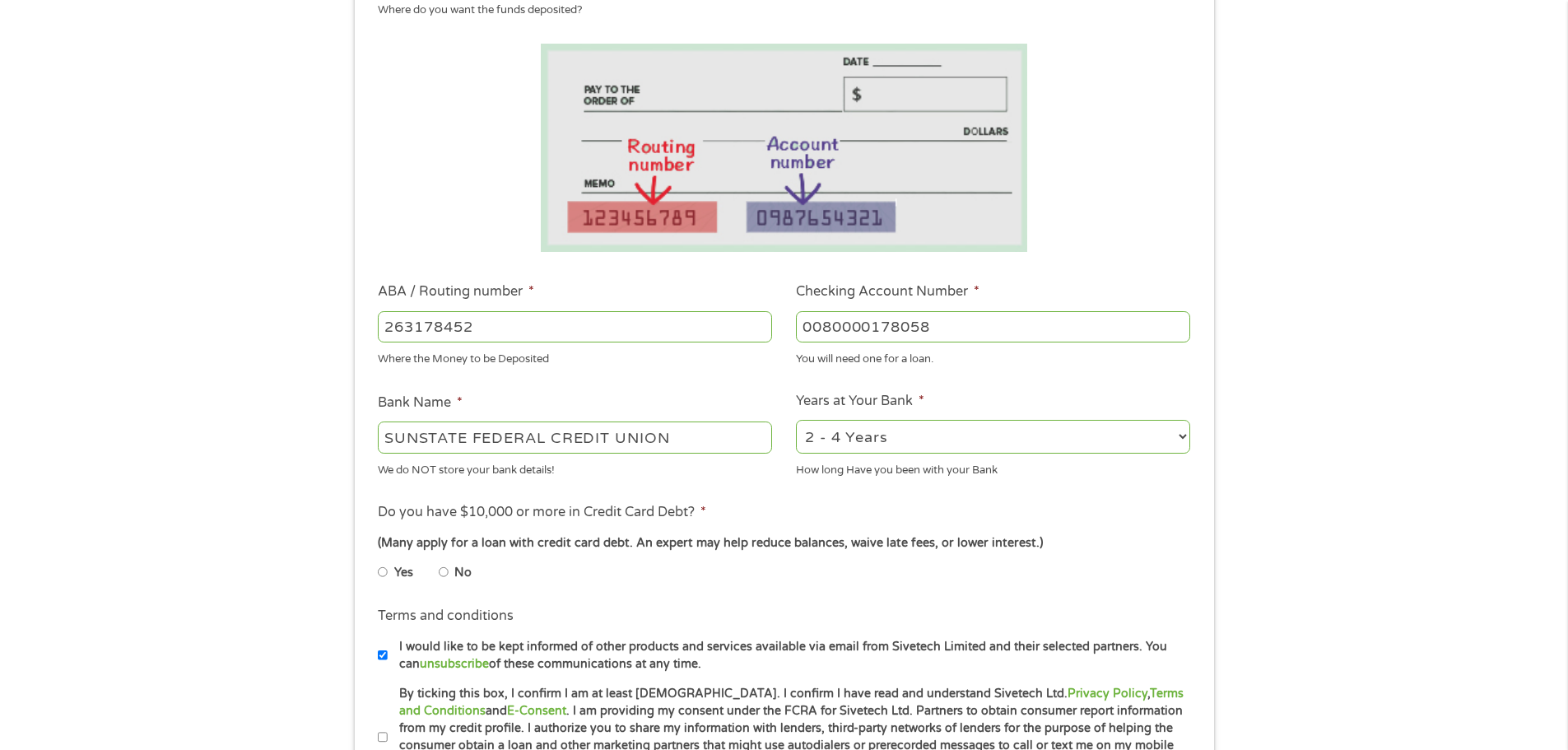
type input "0080000178058"
click at [444, 572] on input "No" at bounding box center [444, 572] width 10 height 26
radio input "true"
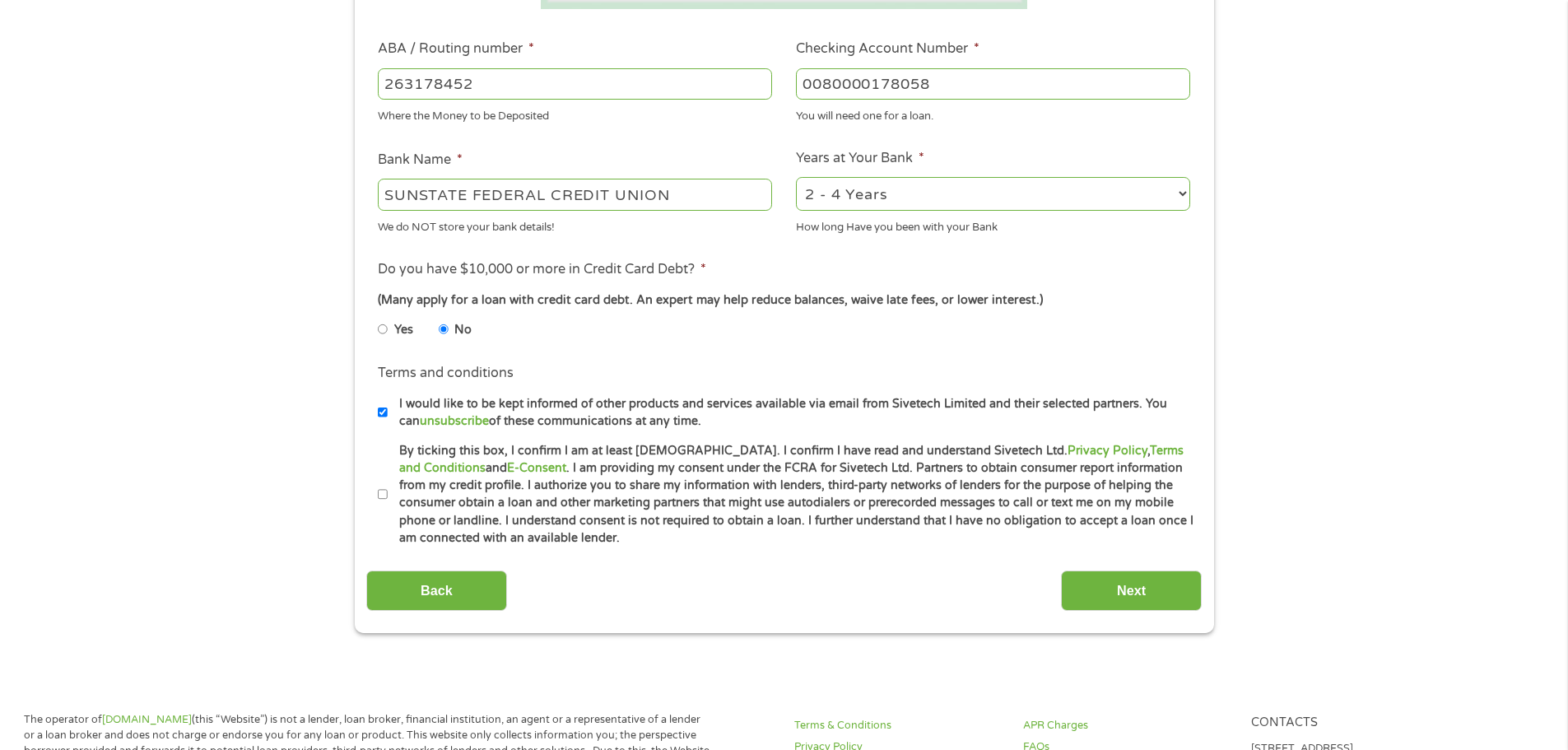
scroll to position [494, 0]
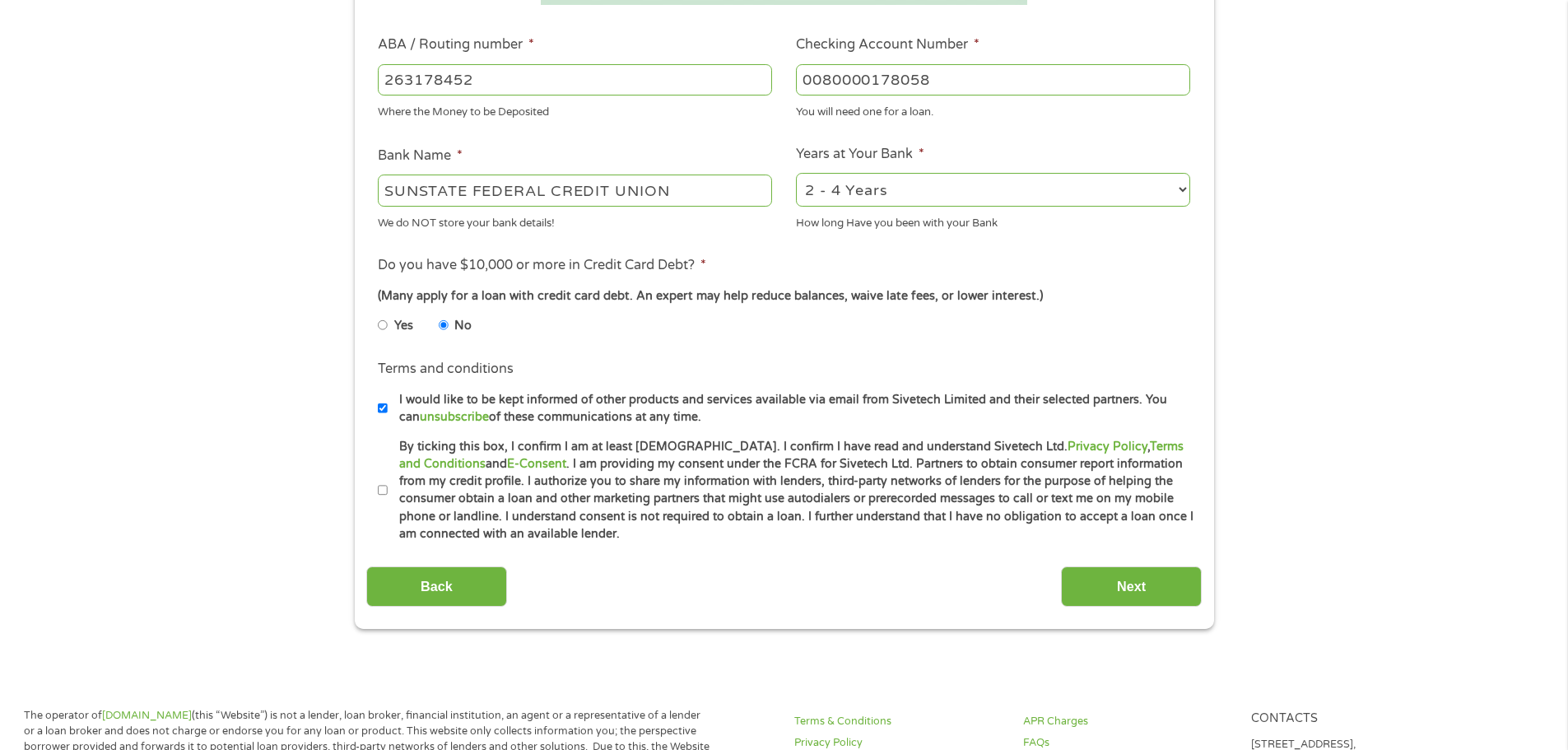
click at [382, 491] on input "By ticking this box, I confirm I am at least [DEMOGRAPHIC_DATA]. I confirm I ha…" at bounding box center [382, 491] width 10 height 26
checkbox input "true"
click at [1127, 581] on input "Next" at bounding box center [1131, 586] width 140 height 40
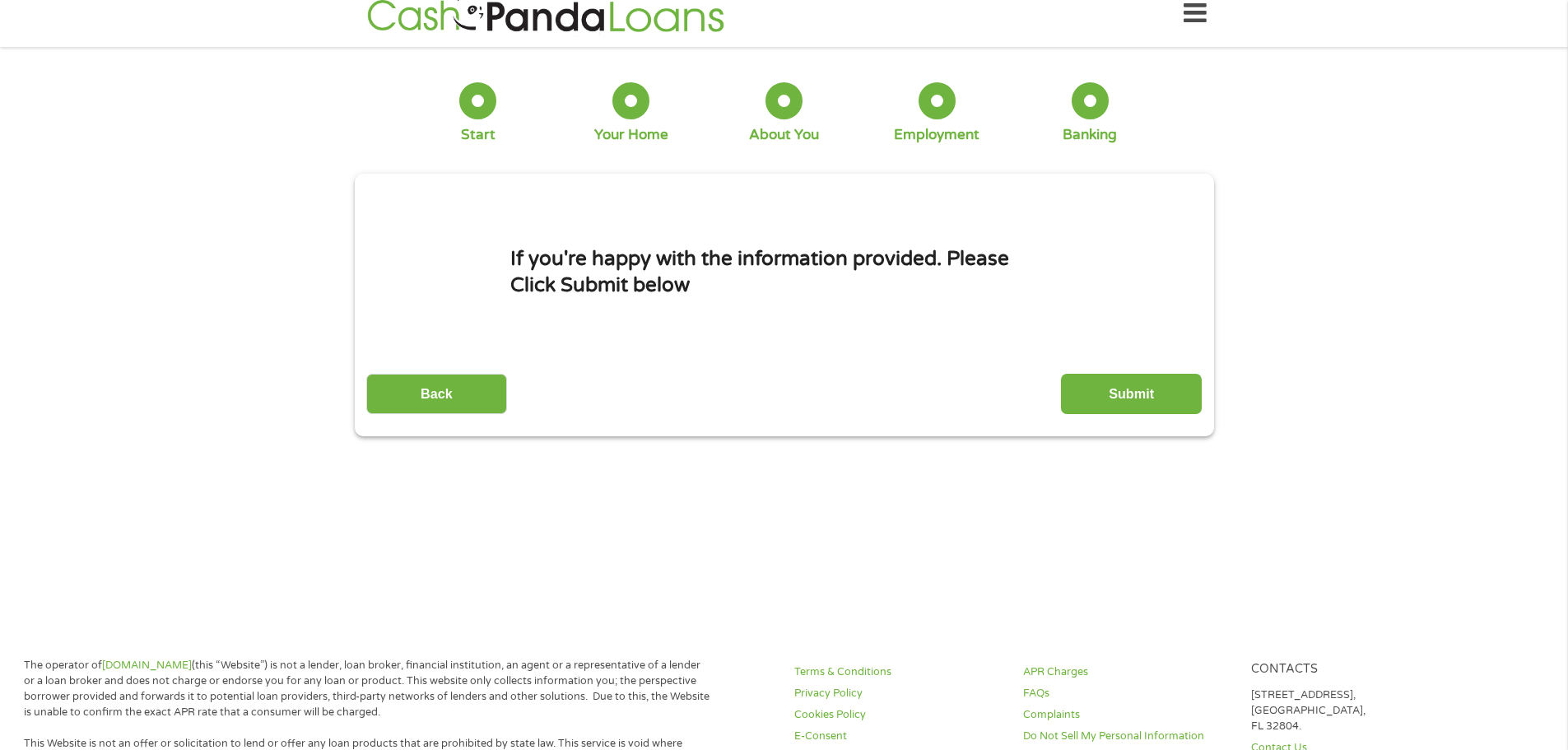
scroll to position [0, 0]
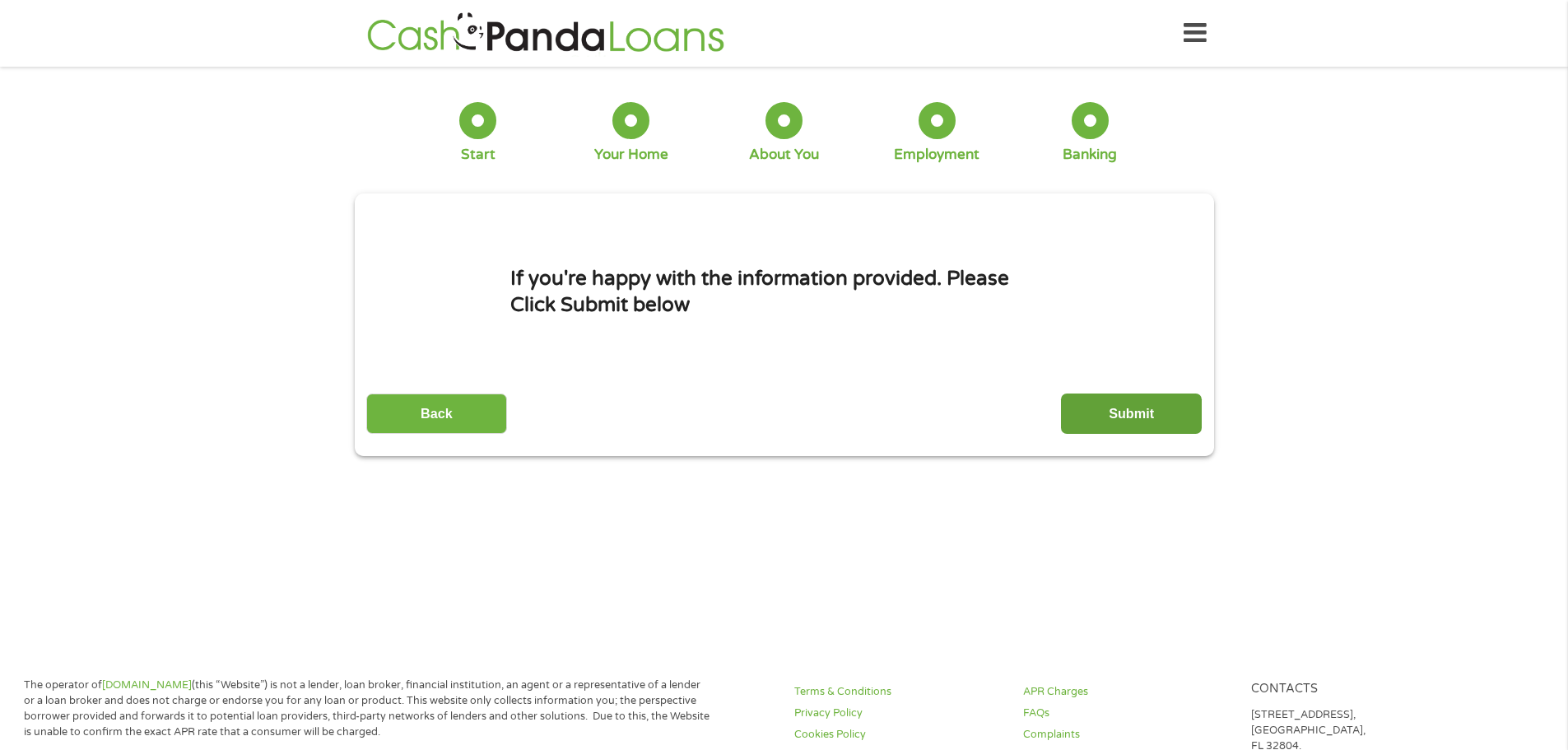
click at [1126, 413] on input "Submit" at bounding box center [1131, 413] width 140 height 40
